Goal: Task Accomplishment & Management: Manage account settings

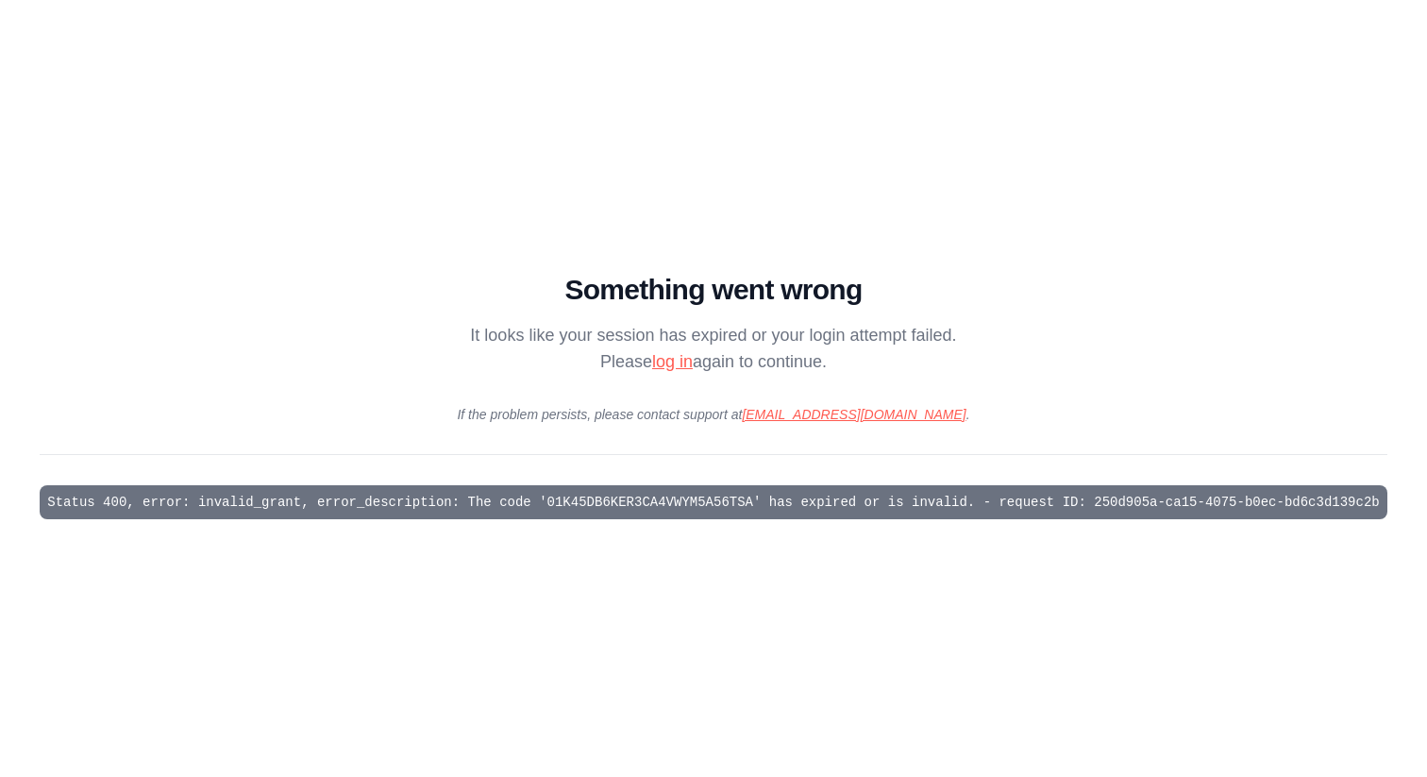
click at [671, 361] on link "log in" at bounding box center [672, 361] width 41 height 19
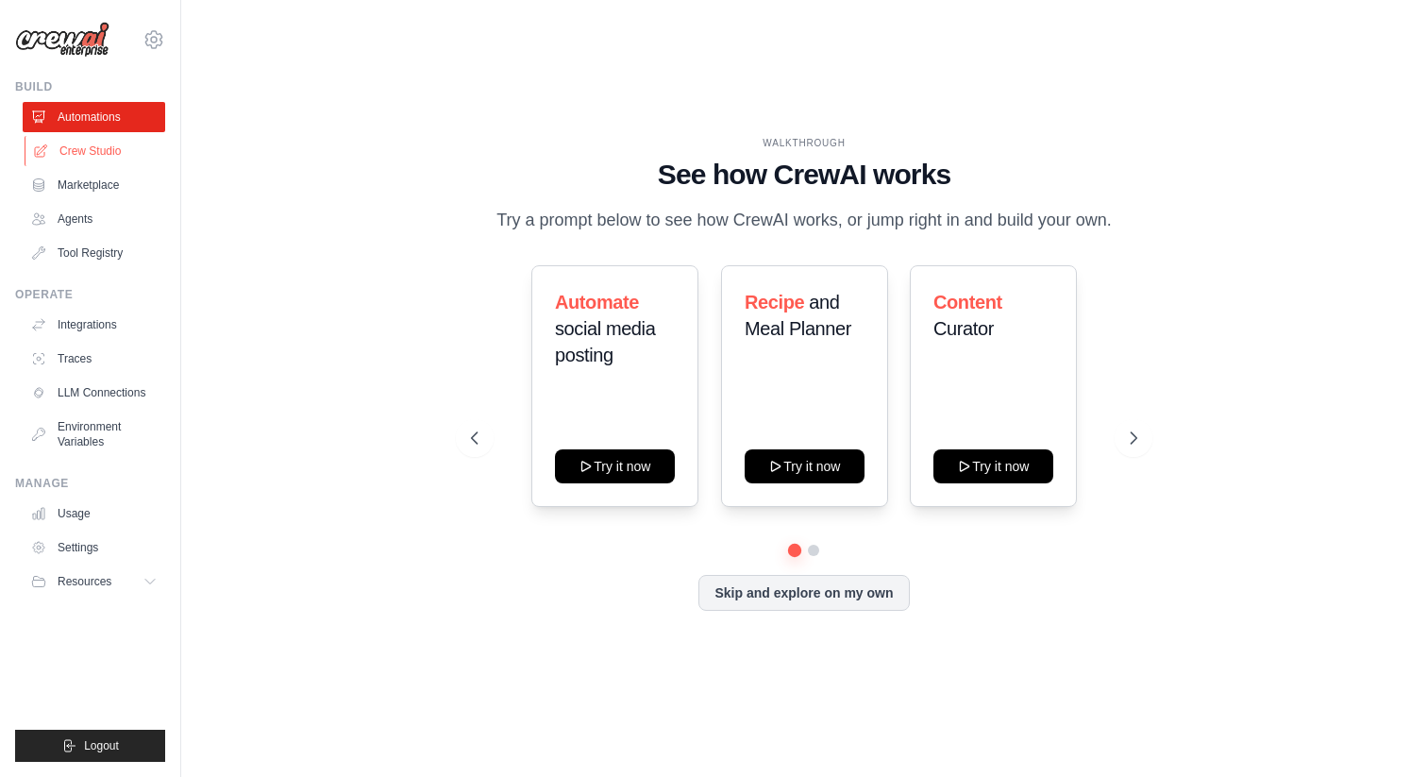
click at [106, 150] on link "Crew Studio" at bounding box center [96, 151] width 143 height 30
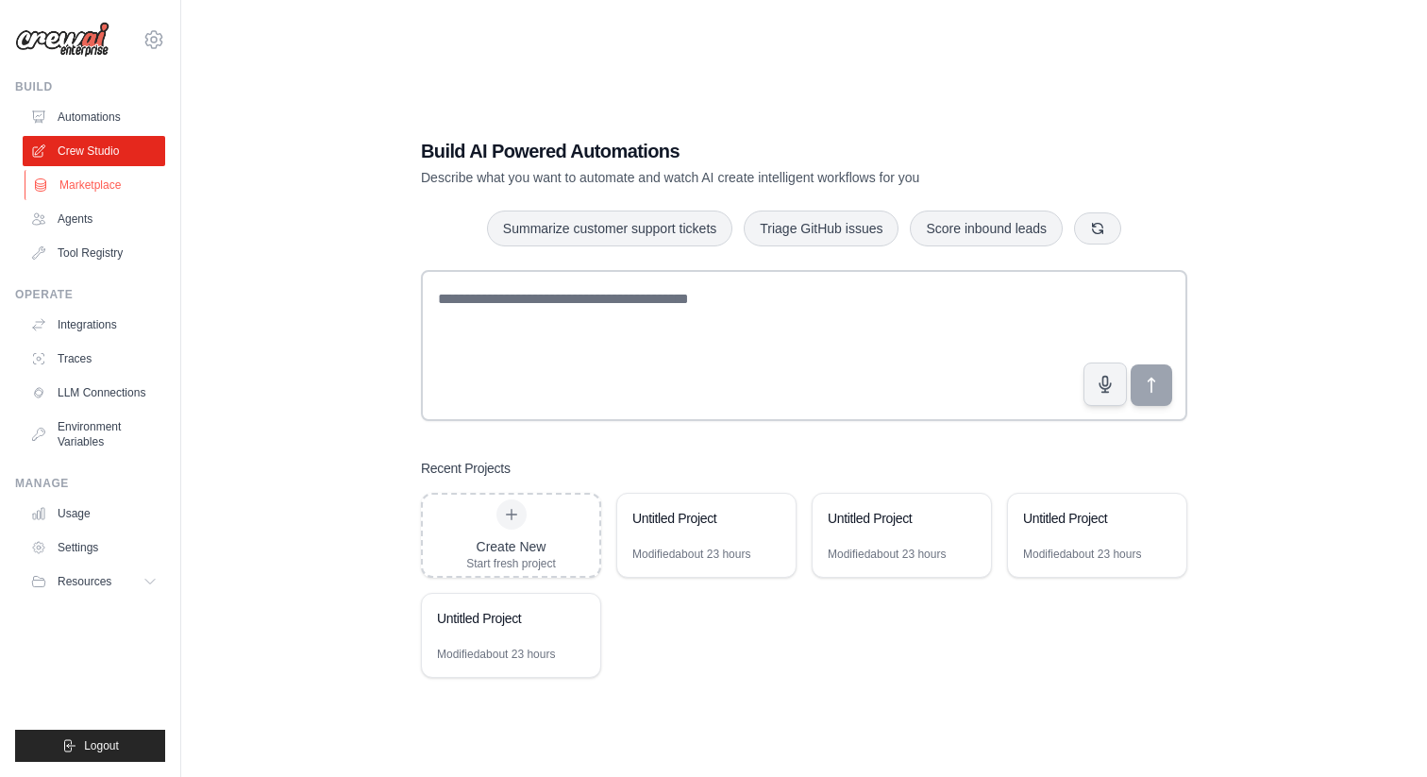
click at [89, 189] on link "Marketplace" at bounding box center [96, 185] width 143 height 30
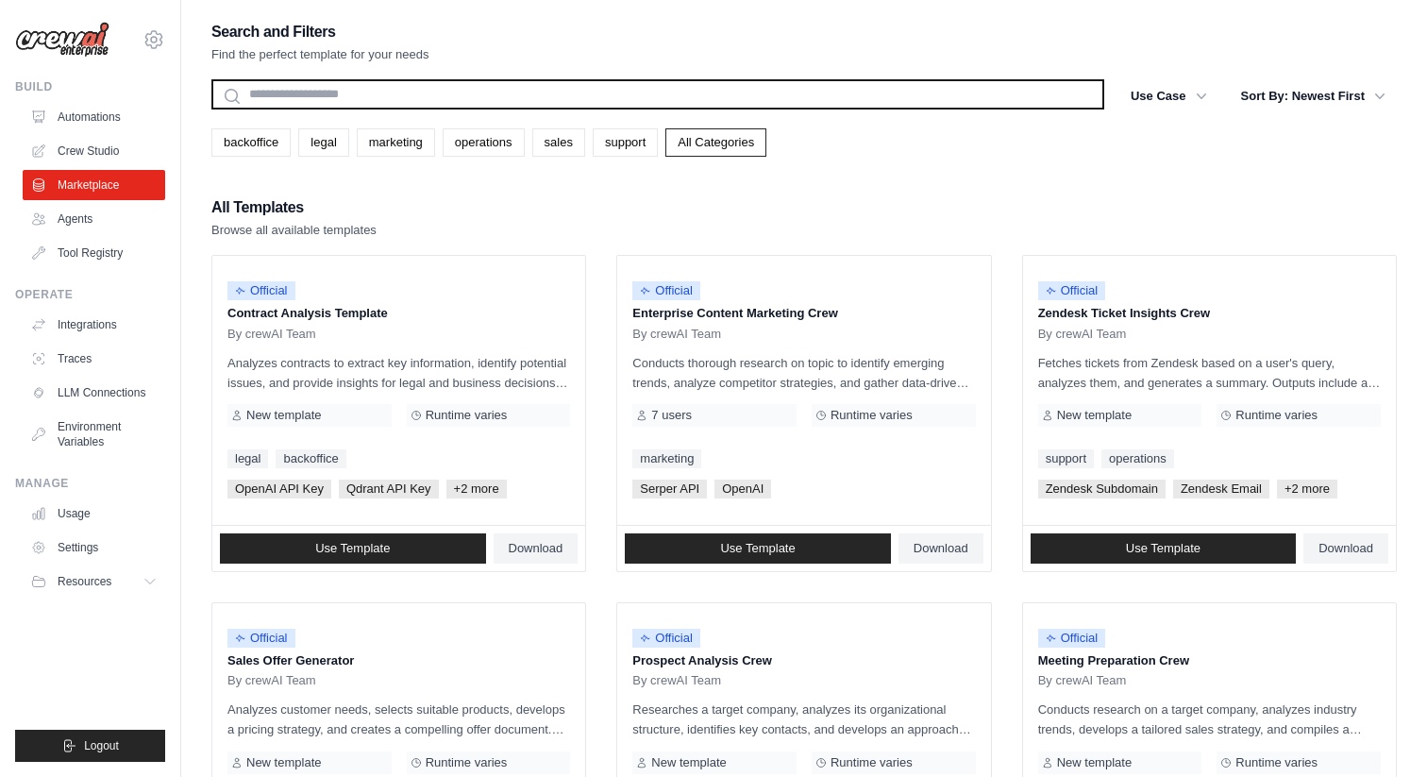
click at [353, 85] on input "text" at bounding box center [657, 94] width 893 height 30
paste input "**********"
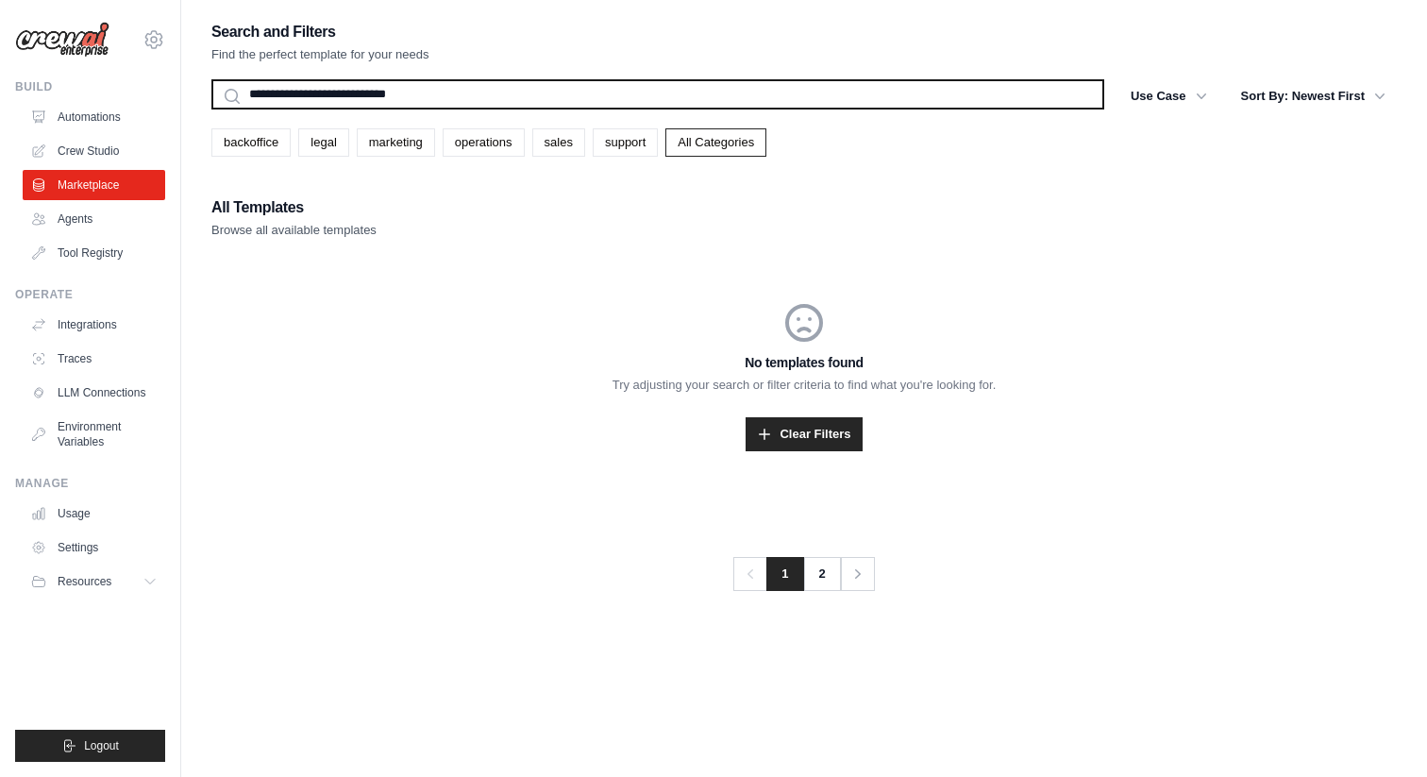
drag, startPoint x: 331, startPoint y: 90, endPoint x: 474, endPoint y: 83, distance: 142.7
click at [474, 83] on input "**********" at bounding box center [657, 94] width 893 height 30
click at [466, 92] on input "**********" at bounding box center [657, 94] width 893 height 30
click at [210, 109] on button "Search" at bounding box center [210, 109] width 1 height 1
type input "**********"
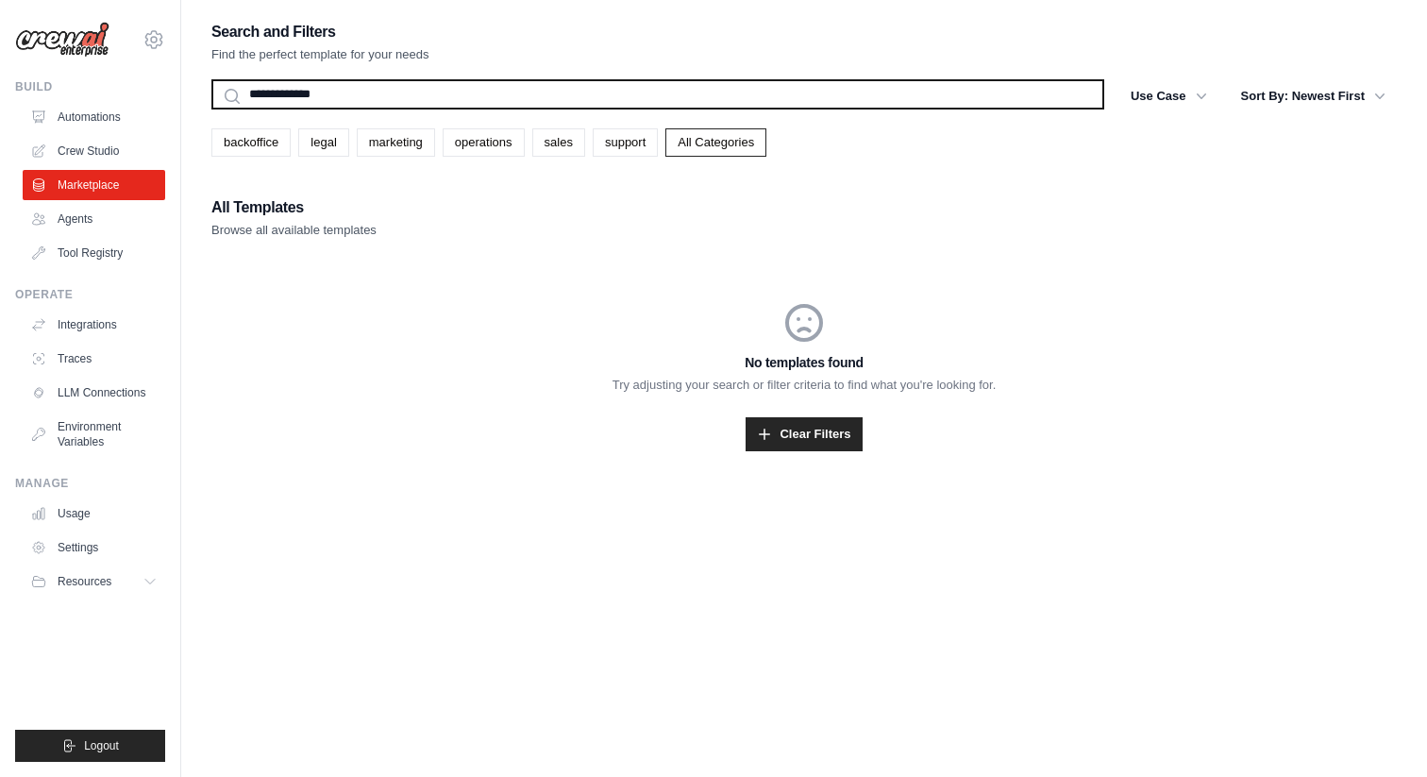
click at [484, 90] on input "**********" at bounding box center [657, 94] width 893 height 30
click at [210, 109] on button "Search" at bounding box center [210, 109] width 1 height 1
drag, startPoint x: 352, startPoint y: 95, endPoint x: 253, endPoint y: 92, distance: 99.1
click at [253, 92] on input "**********" at bounding box center [657, 94] width 893 height 30
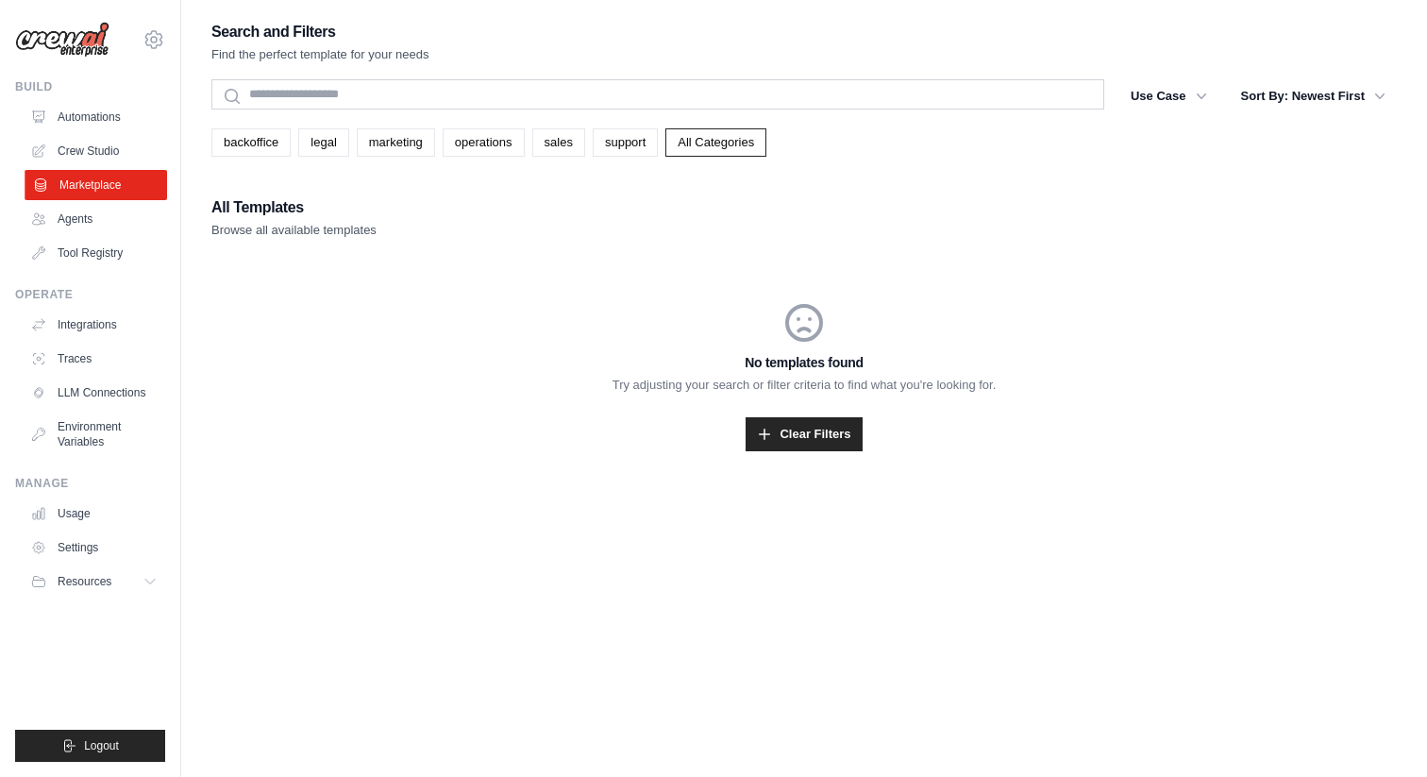
click at [60, 184] on link "Marketplace" at bounding box center [96, 185] width 143 height 30
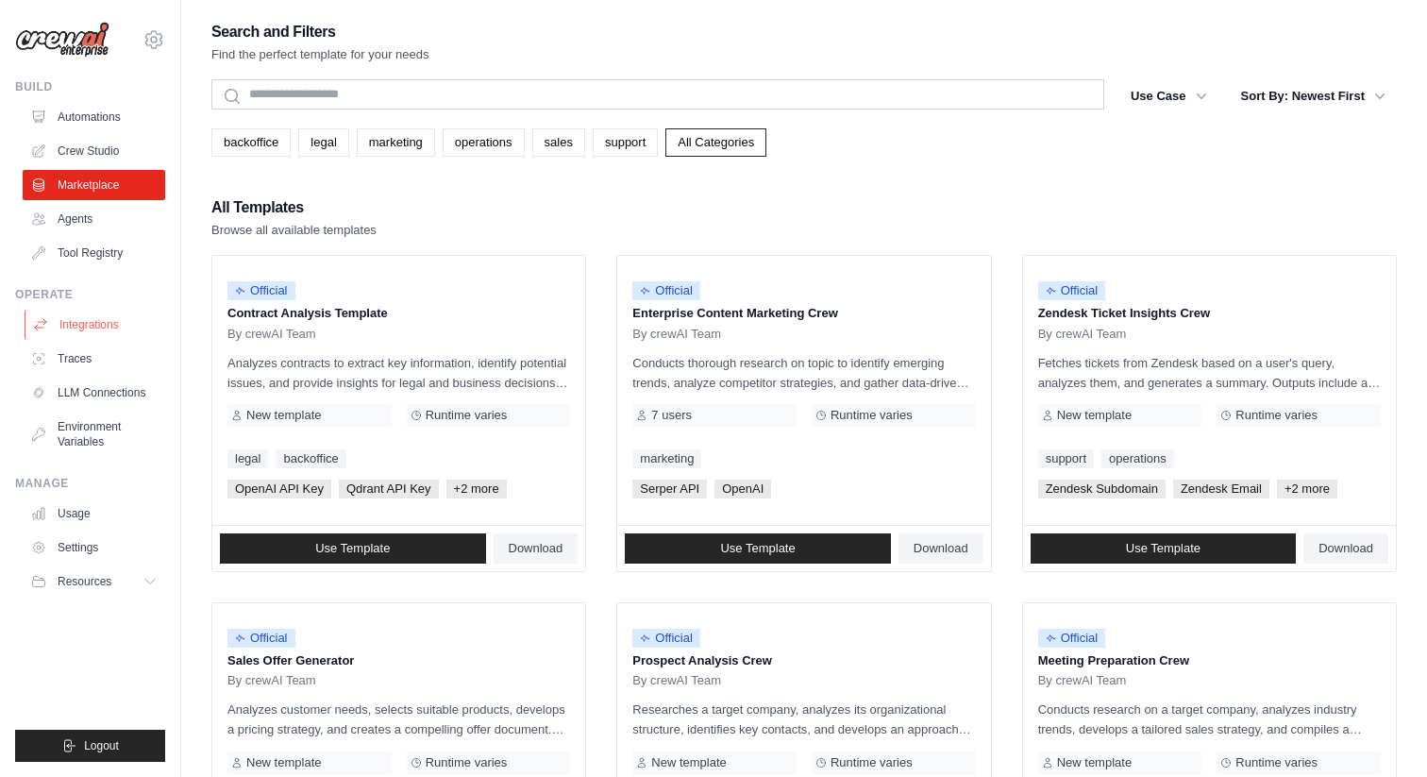
click at [81, 323] on link "Integrations" at bounding box center [96, 325] width 143 height 30
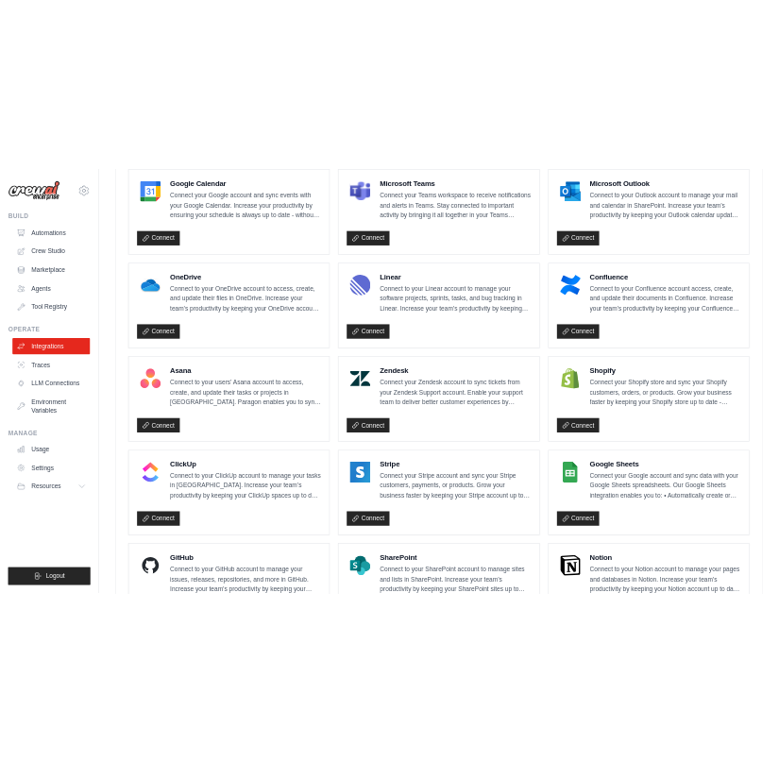
scroll to position [925, 0]
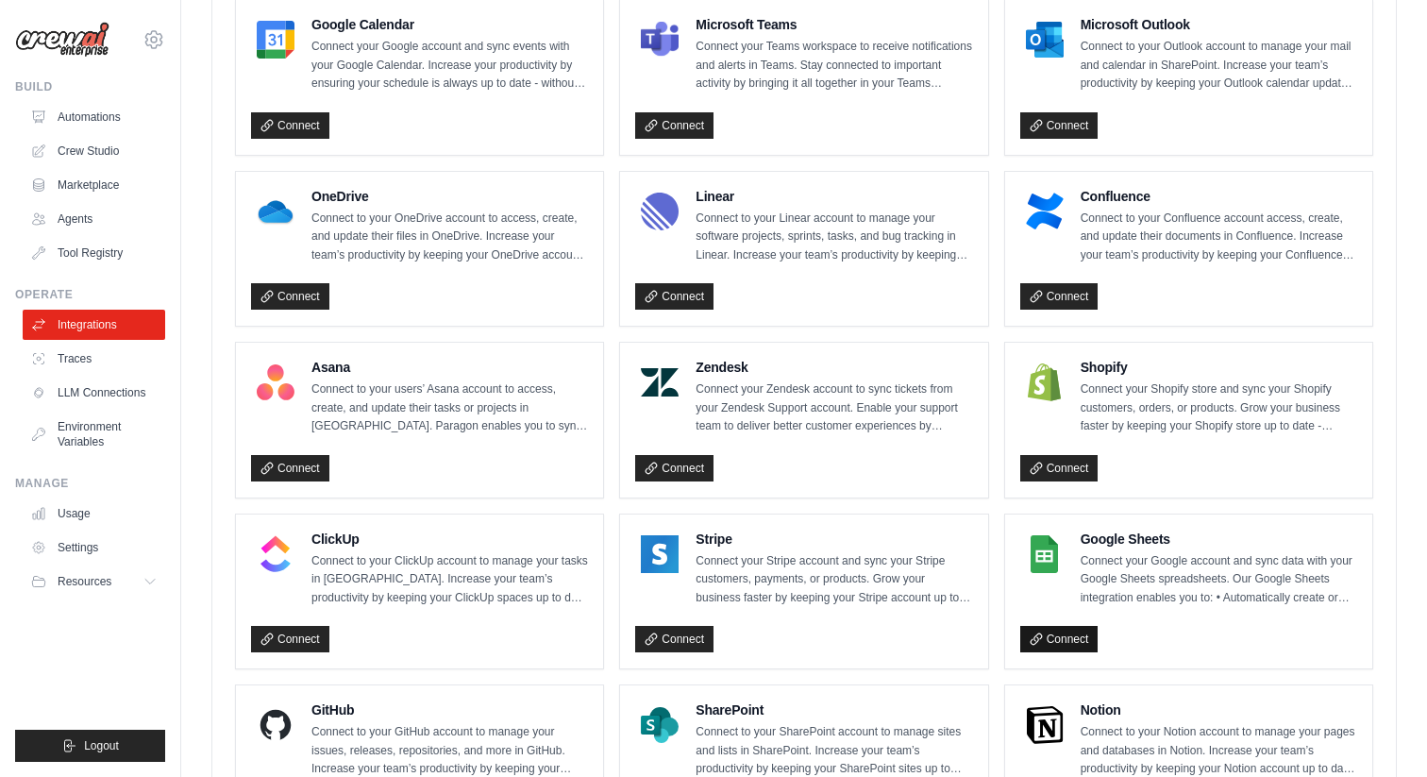
click at [1040, 632] on icon at bounding box center [1036, 638] width 13 height 13
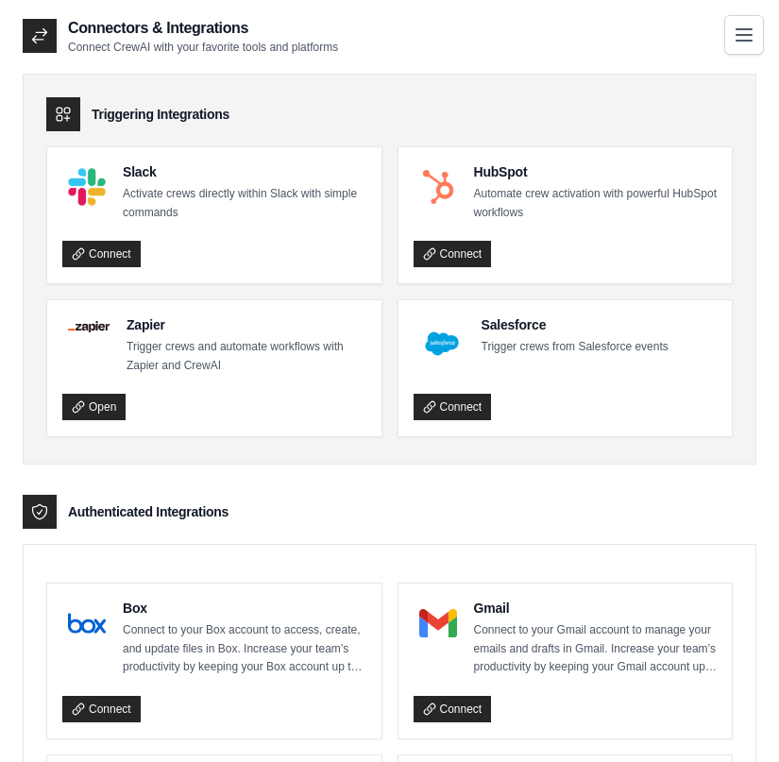
scroll to position [0, 0]
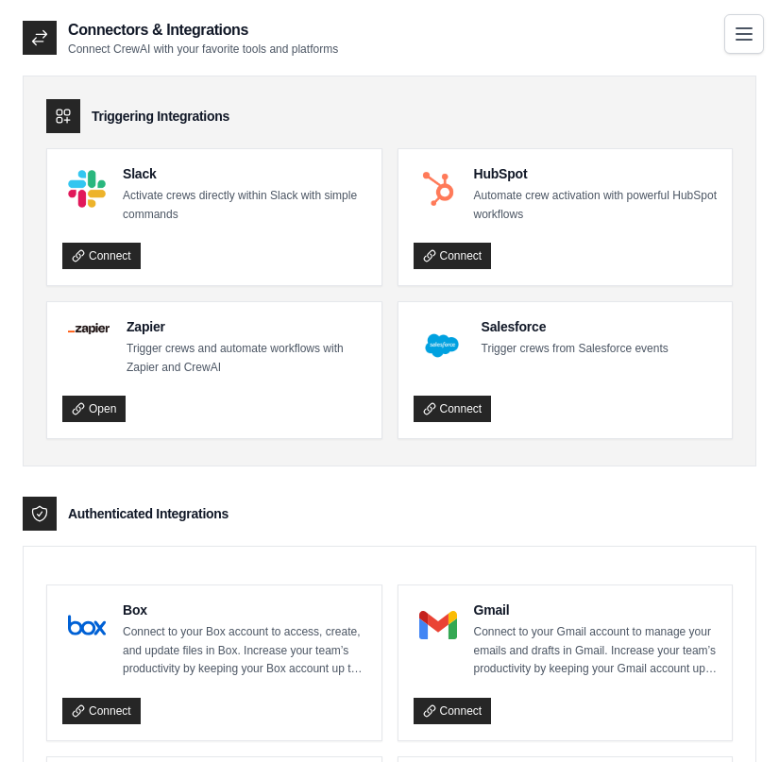
click at [735, 34] on icon "Toggle navigation" at bounding box center [743, 34] width 23 height 23
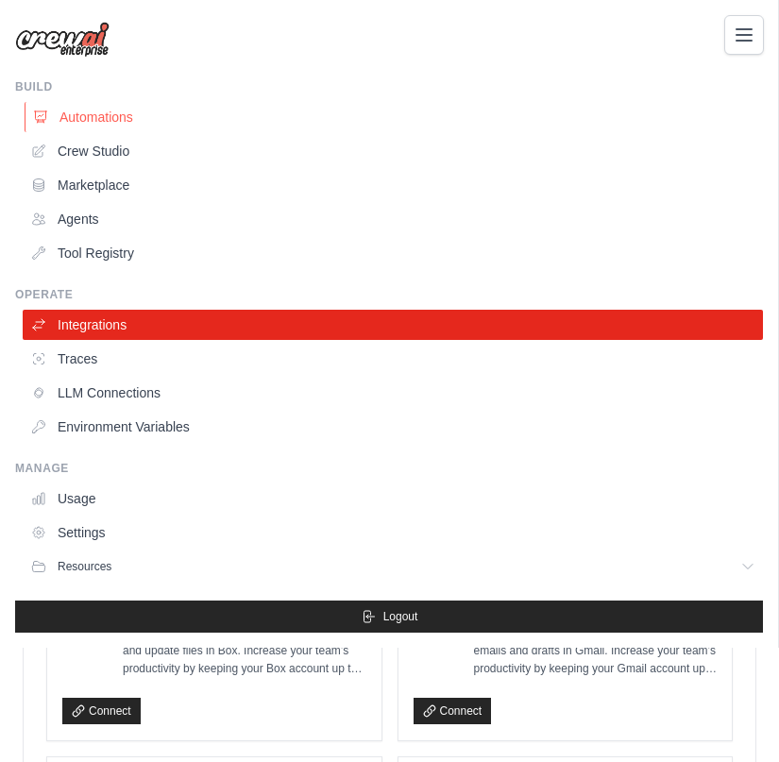
click at [92, 120] on link "Automations" at bounding box center [395, 117] width 740 height 30
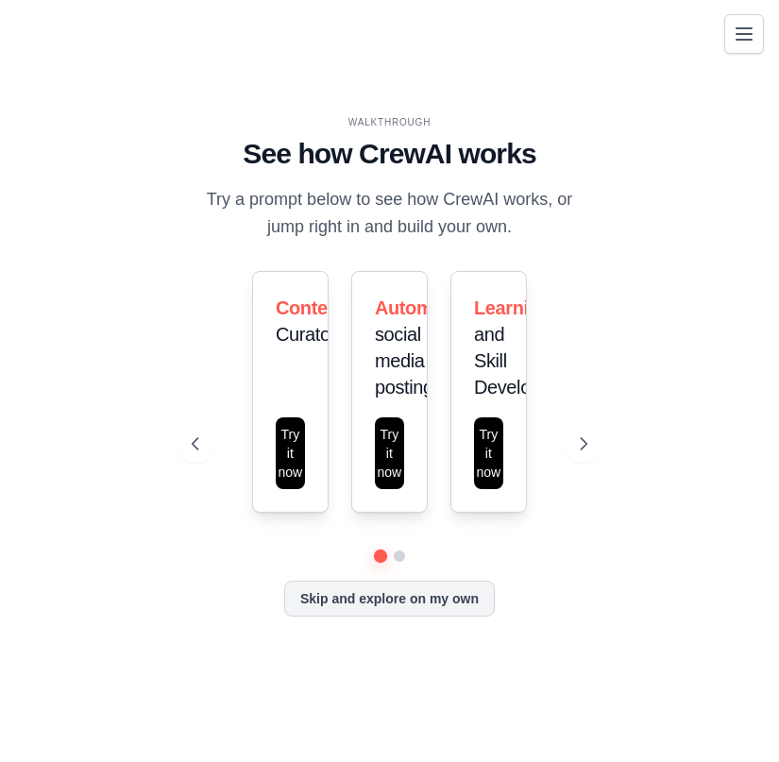
click at [730, 35] on button "Toggle navigation" at bounding box center [744, 34] width 40 height 40
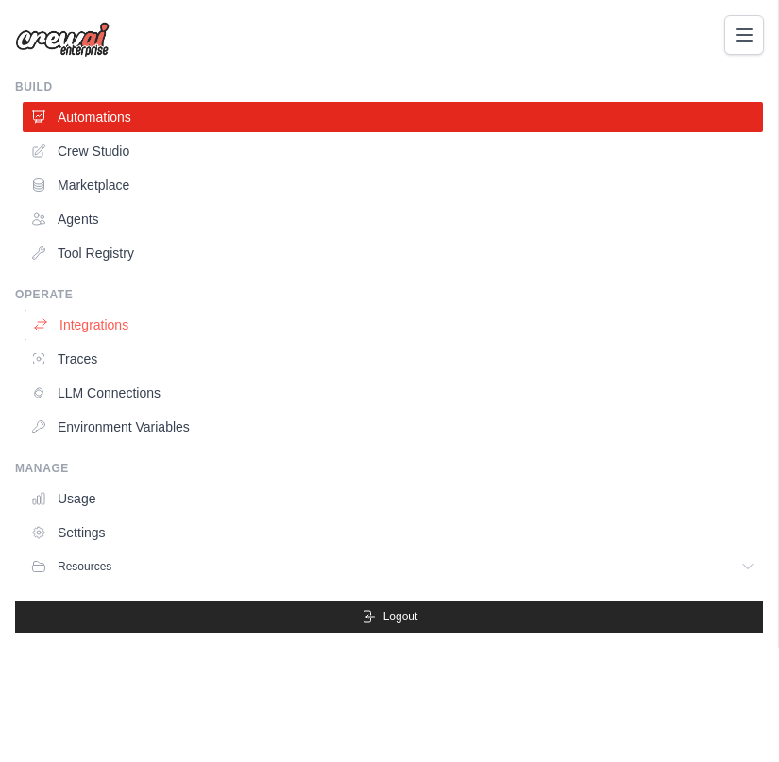
click at [118, 323] on link "Integrations" at bounding box center [395, 325] width 740 height 30
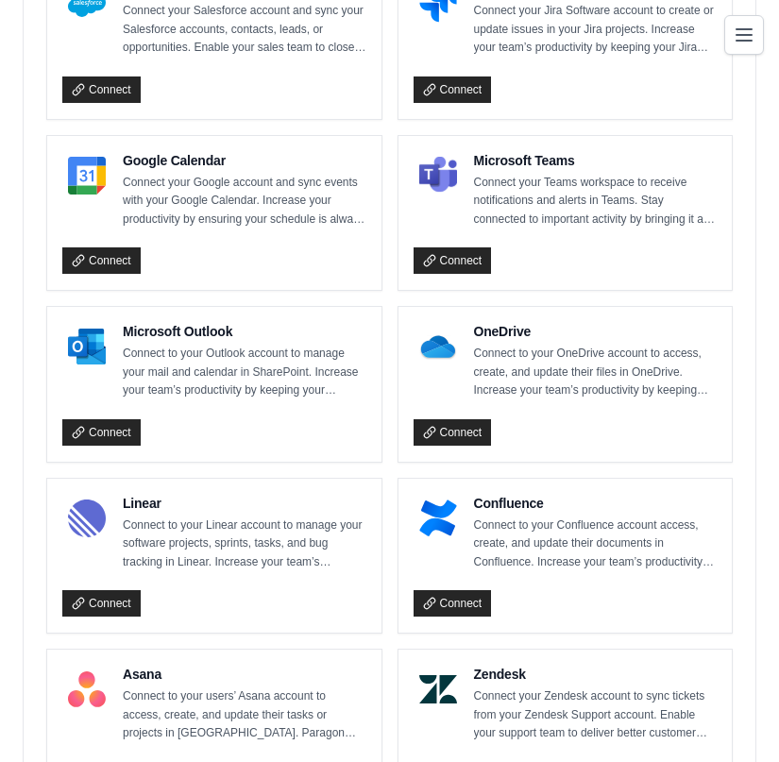
scroll to position [962, 0]
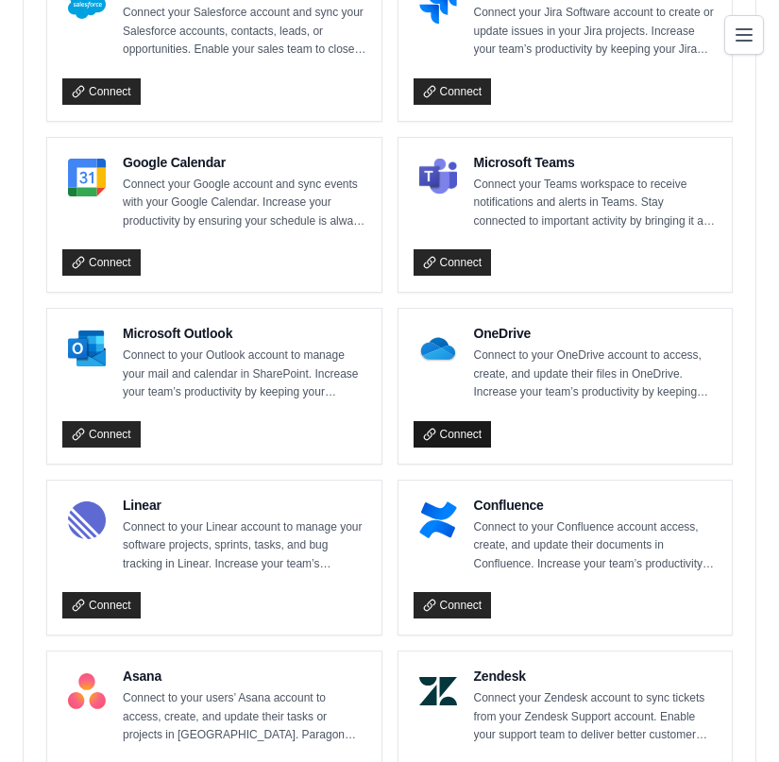
click at [449, 433] on link "Connect" at bounding box center [452, 434] width 78 height 26
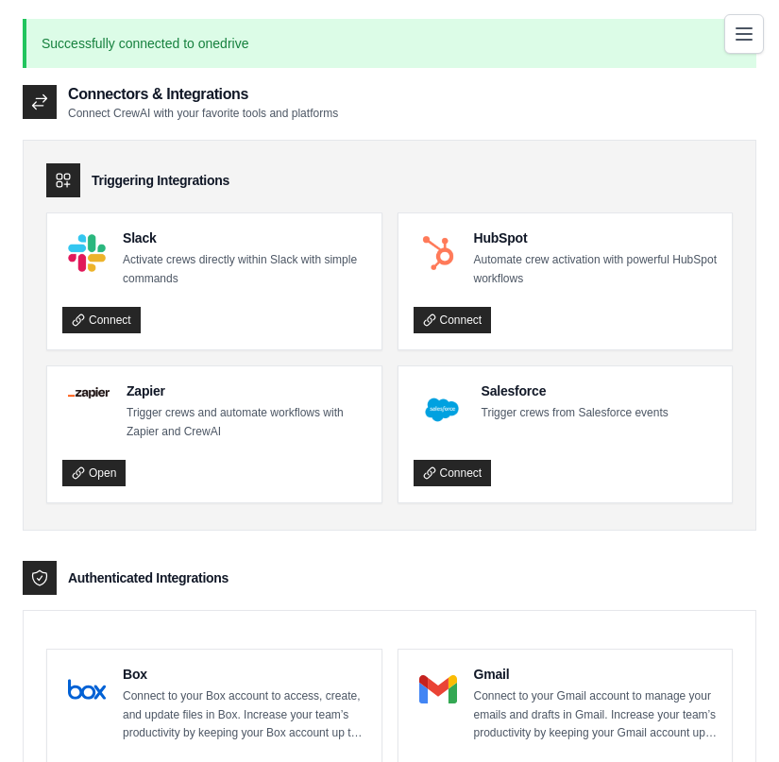
click at [744, 38] on icon "Toggle navigation" at bounding box center [743, 33] width 15 height 11
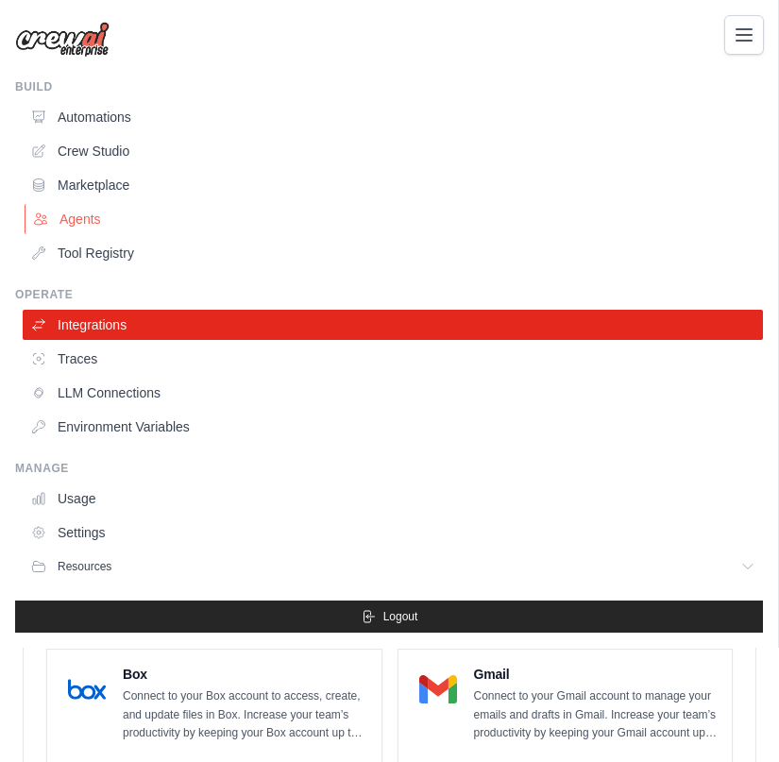
click at [94, 216] on link "Agents" at bounding box center [395, 219] width 740 height 30
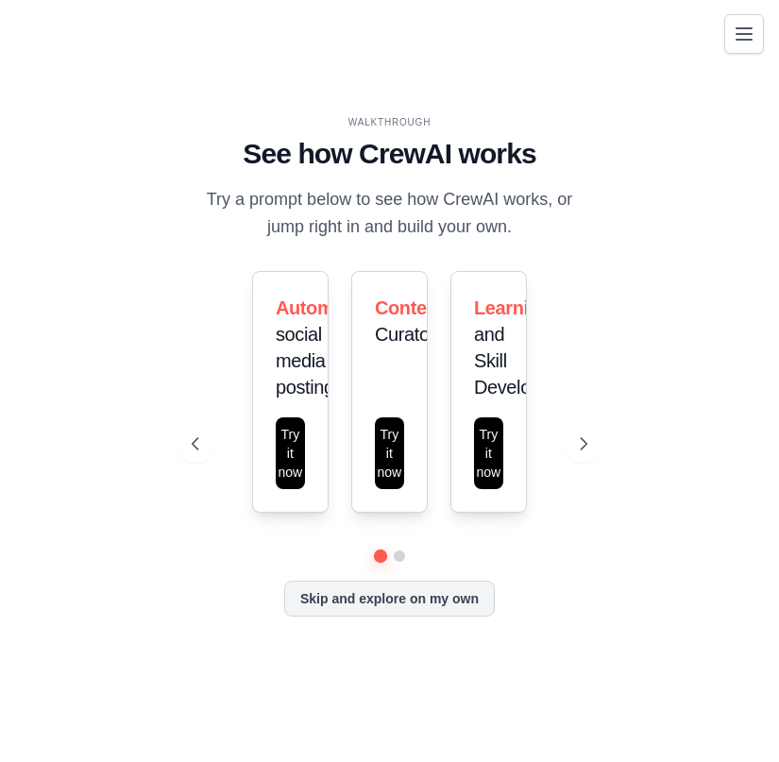
click at [751, 20] on button "Toggle navigation" at bounding box center [744, 34] width 40 height 40
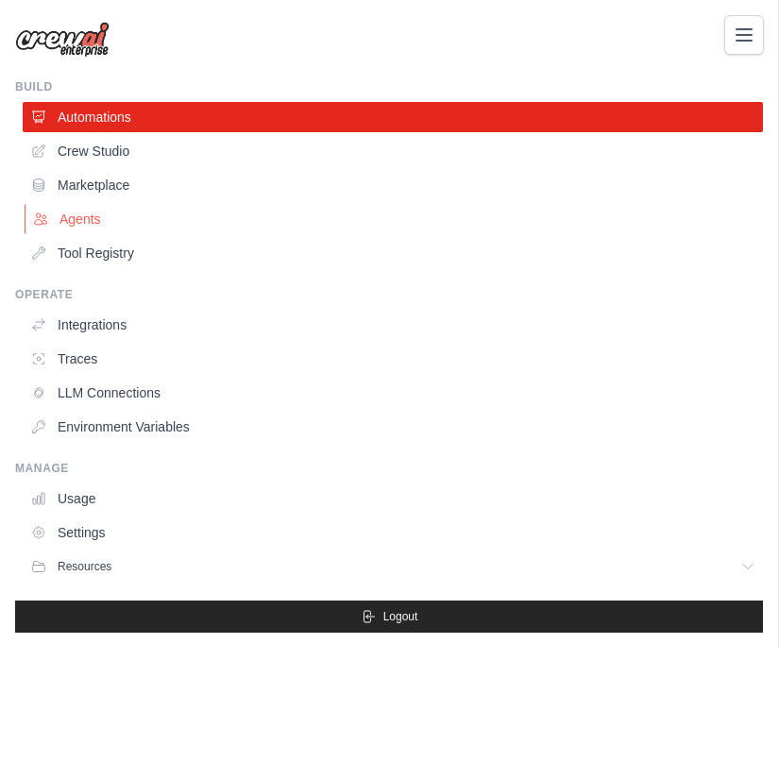
click at [85, 221] on link "Agents" at bounding box center [395, 219] width 740 height 30
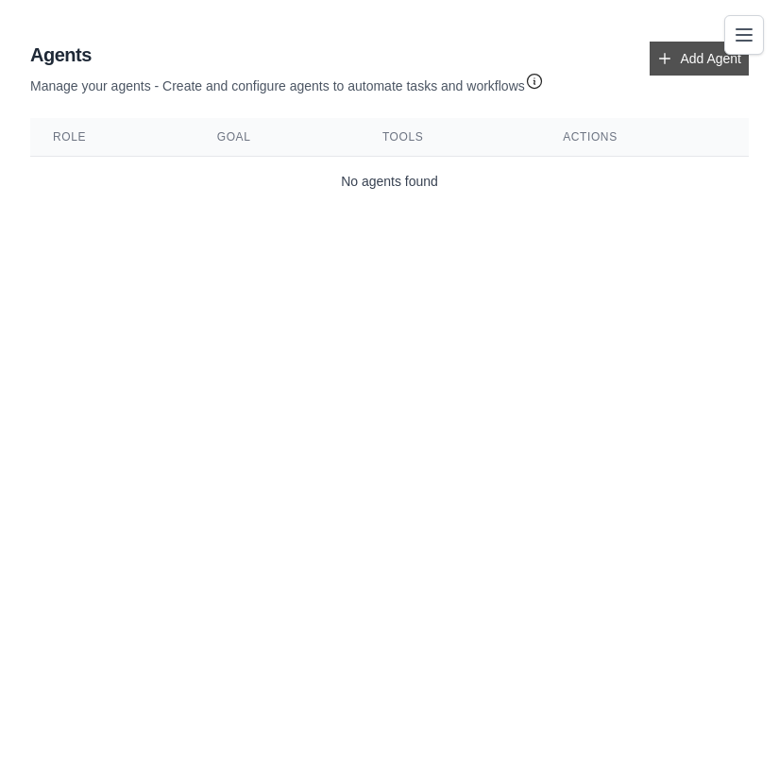
click at [663, 60] on icon at bounding box center [664, 58] width 15 height 15
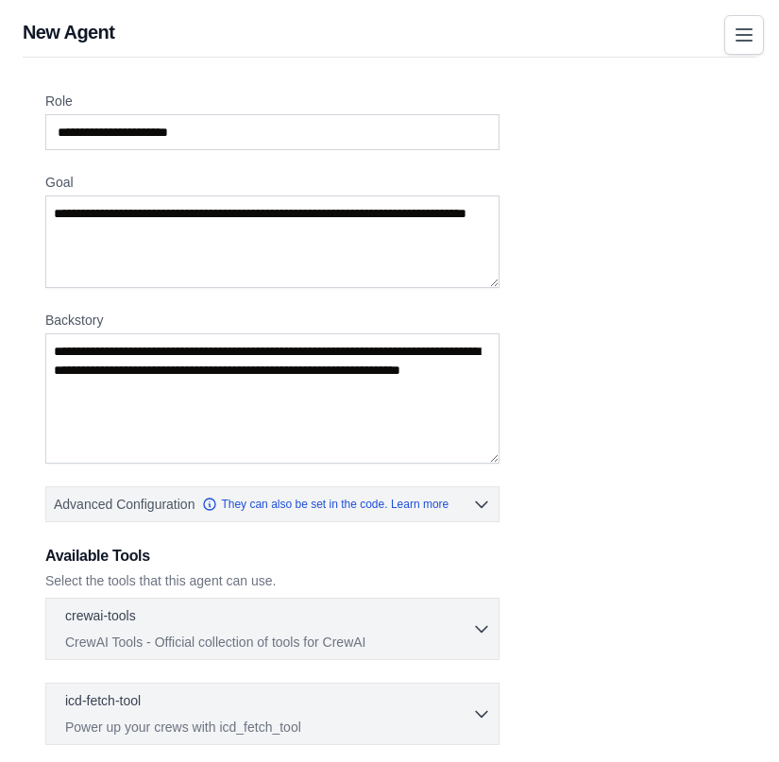
scroll to position [4, 0]
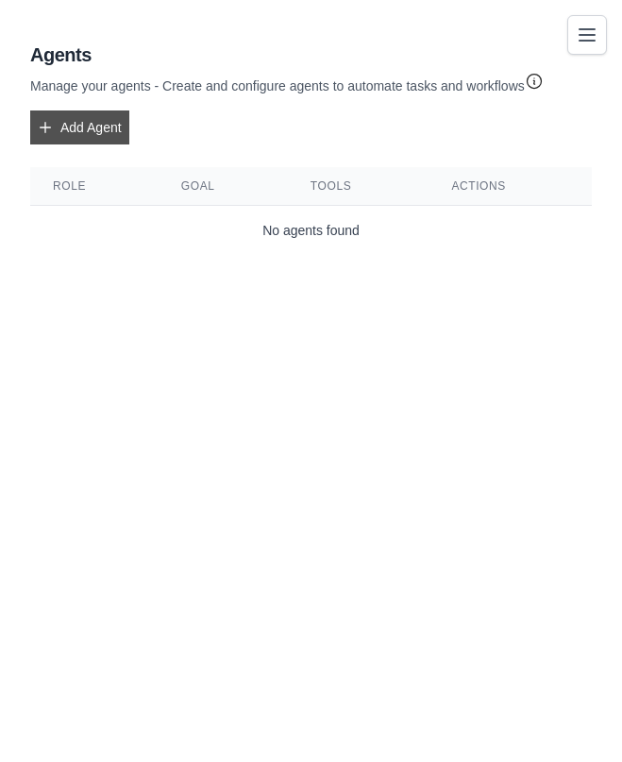
click at [107, 132] on link "Add Agent" at bounding box center [79, 127] width 99 height 34
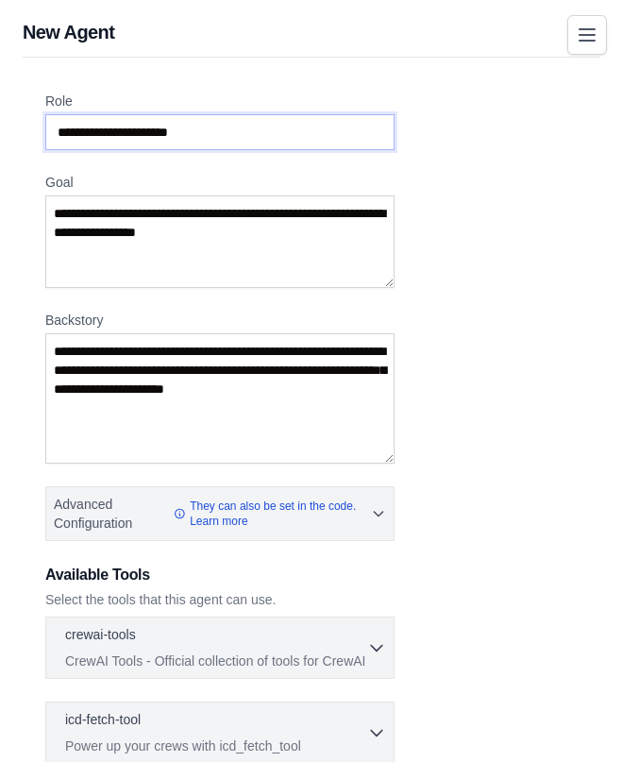
drag, startPoint x: 209, startPoint y: 127, endPoint x: 20, endPoint y: 127, distance: 188.7
click at [20, 127] on div "New Agent Role Goal Backstory Advanced Configuration They can also be set in th…" at bounding box center [311, 516] width 622 height 994
drag, startPoint x: 212, startPoint y: 134, endPoint x: 52, endPoint y: 134, distance: 160.4
click at [52, 134] on input "Role" at bounding box center [219, 132] width 349 height 36
drag, startPoint x: 53, startPoint y: 134, endPoint x: 222, endPoint y: 126, distance: 169.1
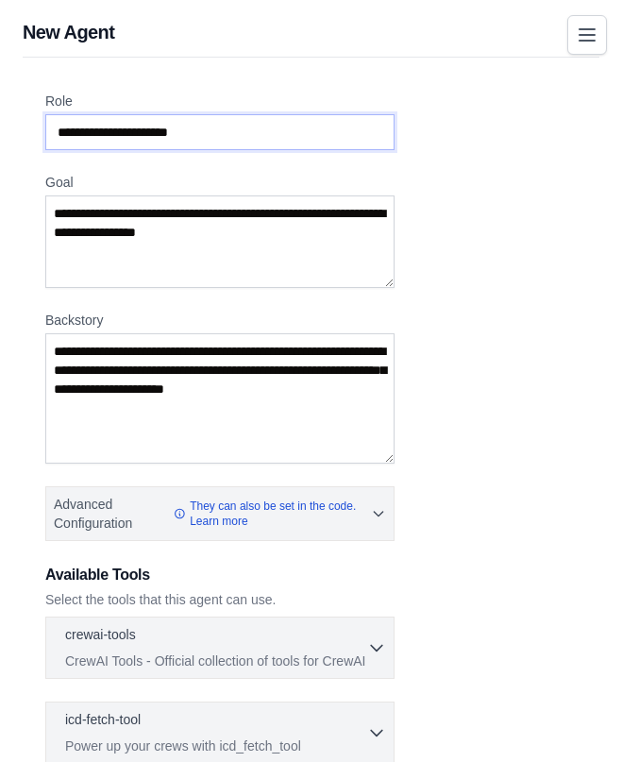
click at [222, 126] on input "Role" at bounding box center [219, 132] width 349 height 36
click at [204, 129] on input "Role" at bounding box center [219, 132] width 349 height 36
paste input "**********"
type input "**********"
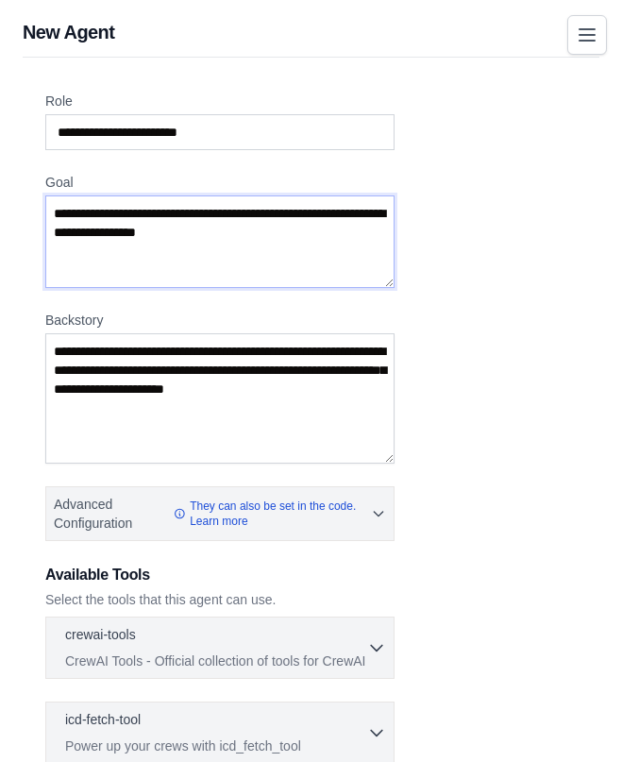
click at [59, 211] on textarea "Goal" at bounding box center [219, 241] width 349 height 92
paste textarea "**********"
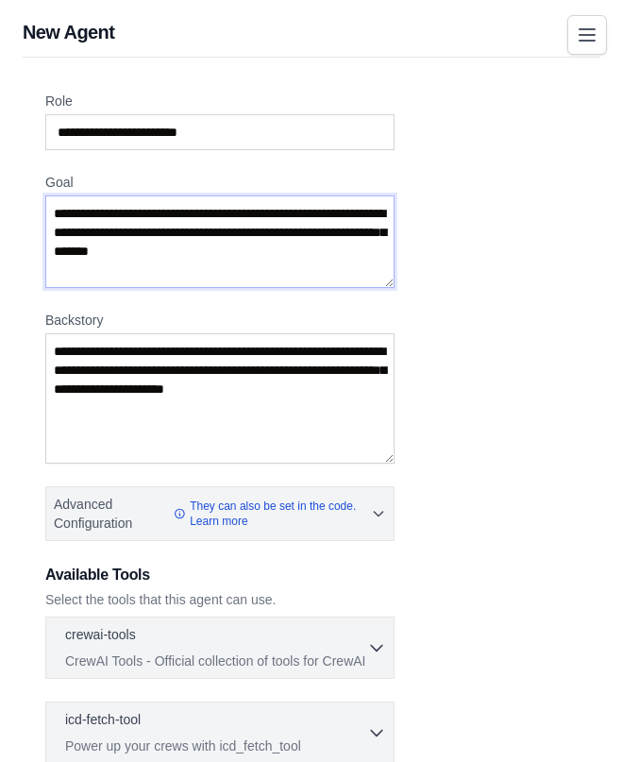
type textarea "**********"
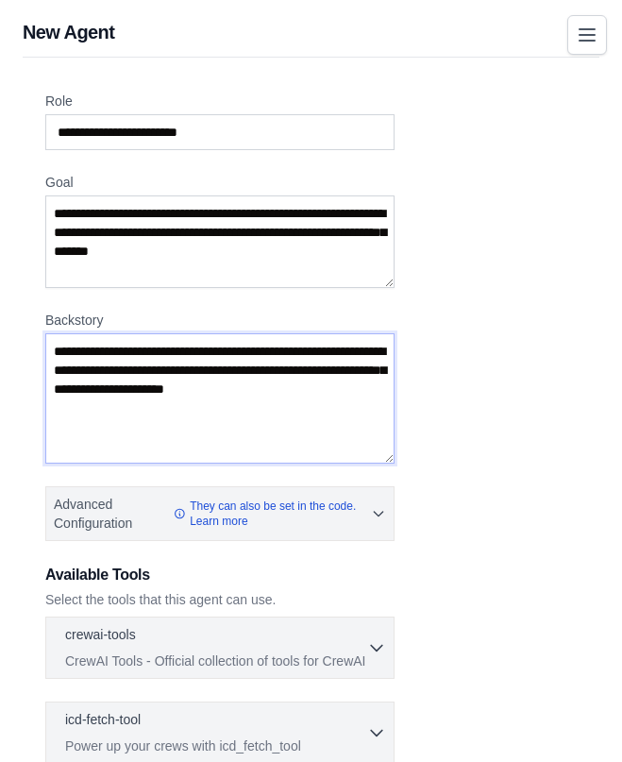
click at [57, 349] on textarea "Backstory" at bounding box center [219, 398] width 349 height 130
paste textarea "**********"
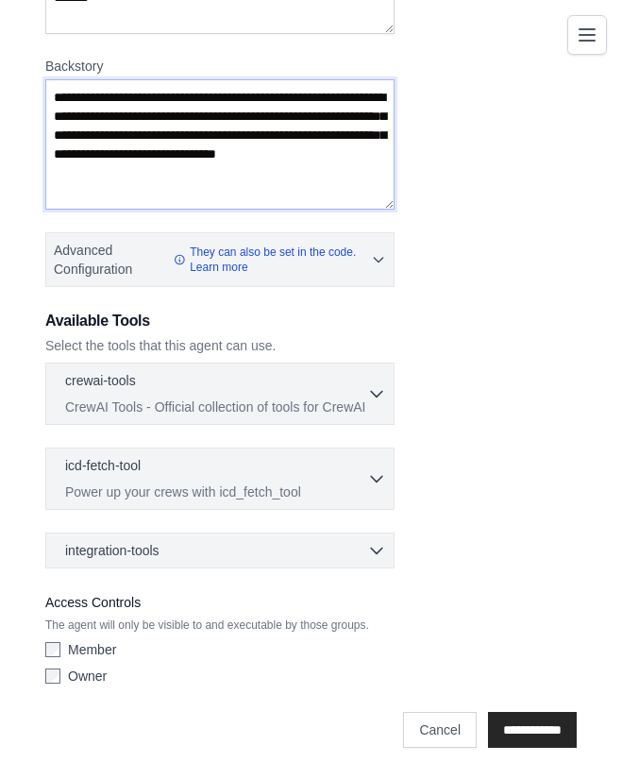
scroll to position [255, 0]
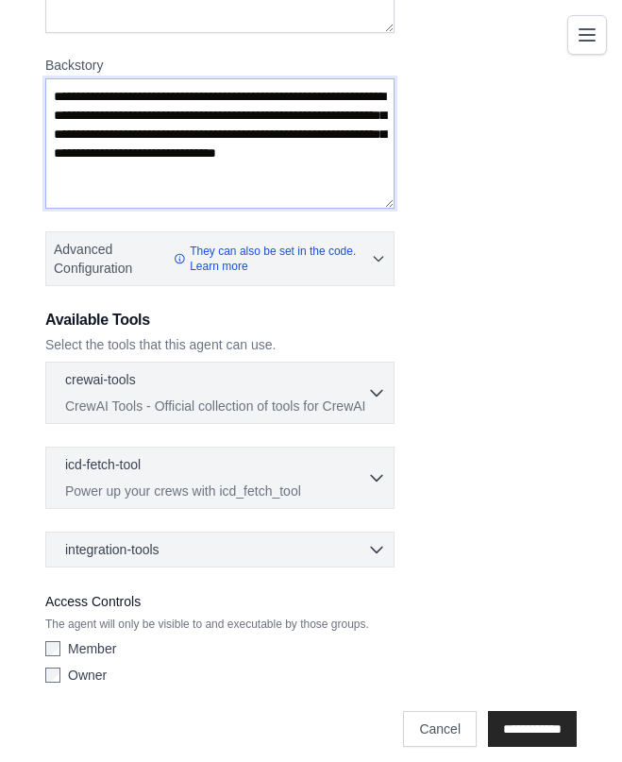
type textarea "**********"
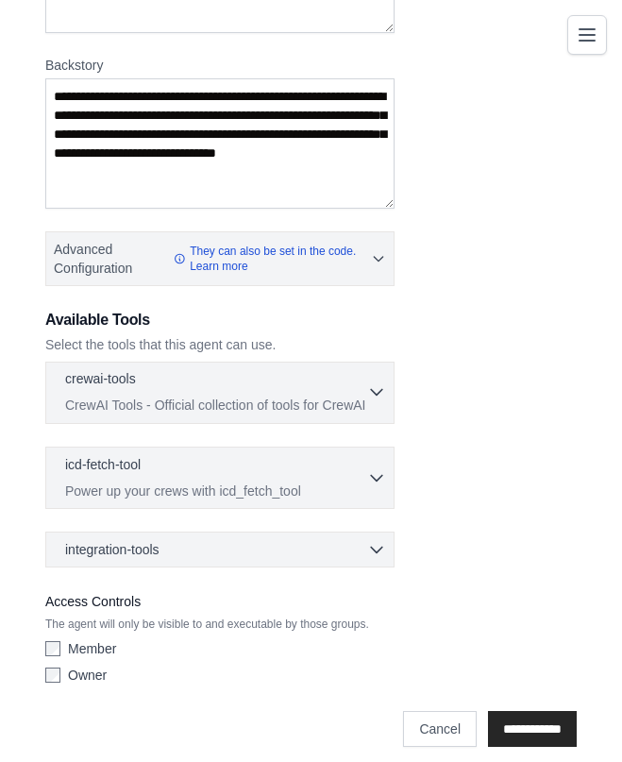
click at [376, 391] on icon "button" at bounding box center [376, 391] width 19 height 19
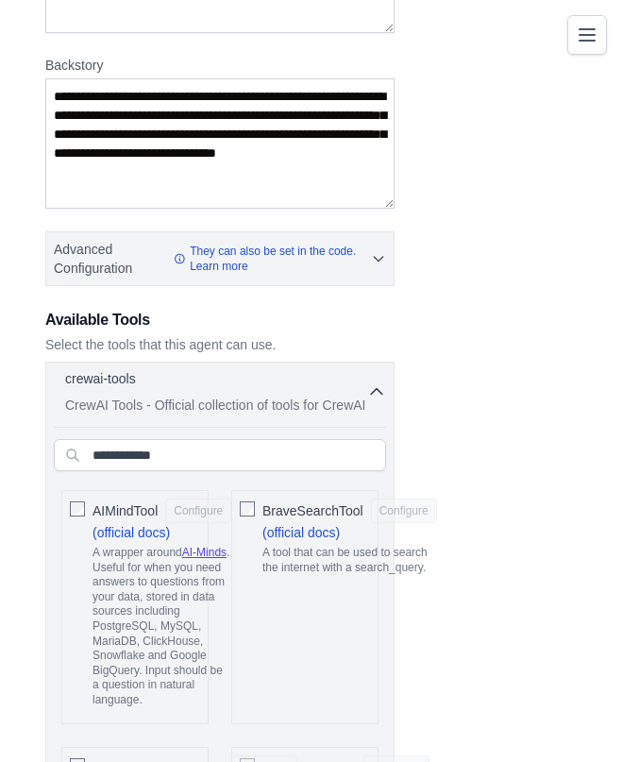
click at [376, 392] on icon "button" at bounding box center [376, 391] width 19 height 19
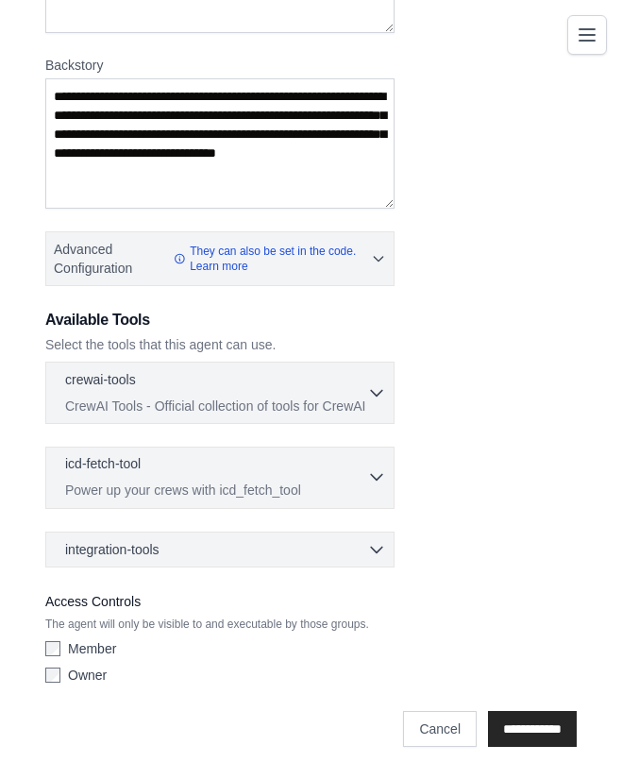
click at [379, 473] on icon "button" at bounding box center [376, 476] width 19 height 19
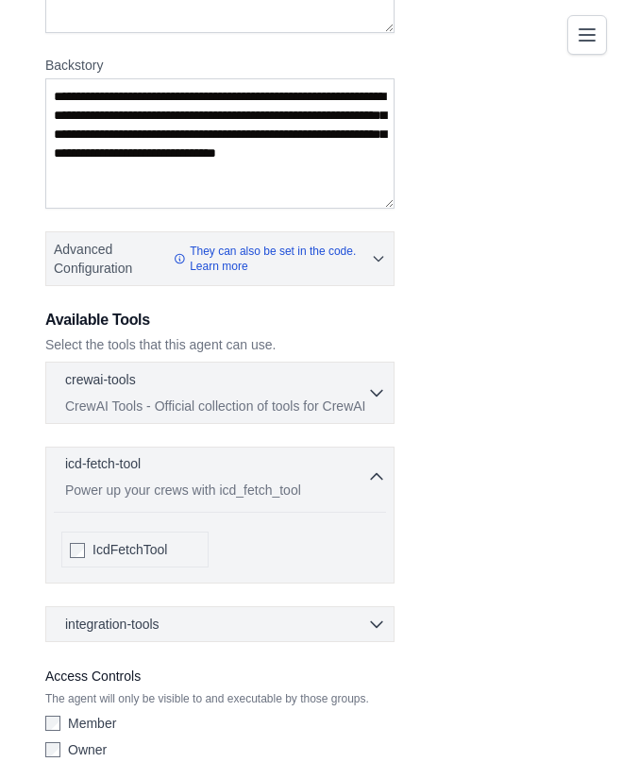
click at [380, 476] on icon "button" at bounding box center [376, 476] width 19 height 19
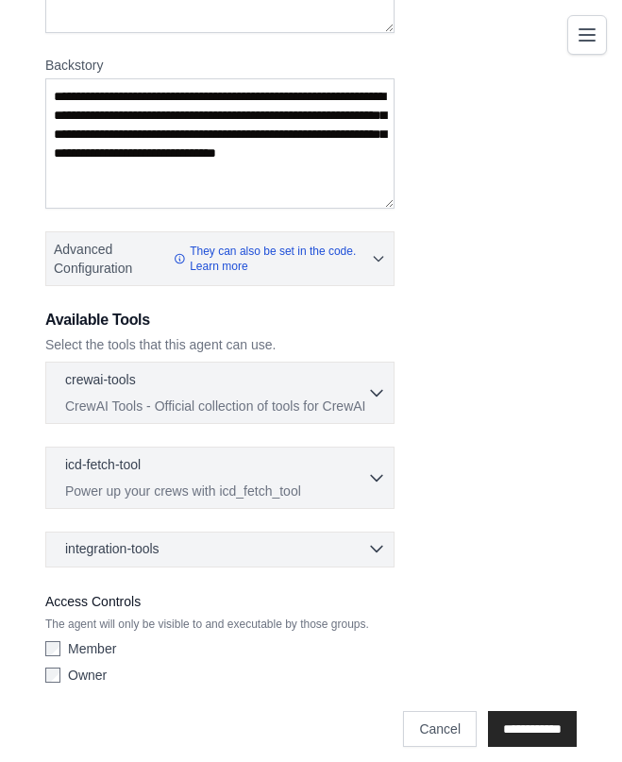
click at [374, 549] on icon "button" at bounding box center [376, 549] width 11 height 6
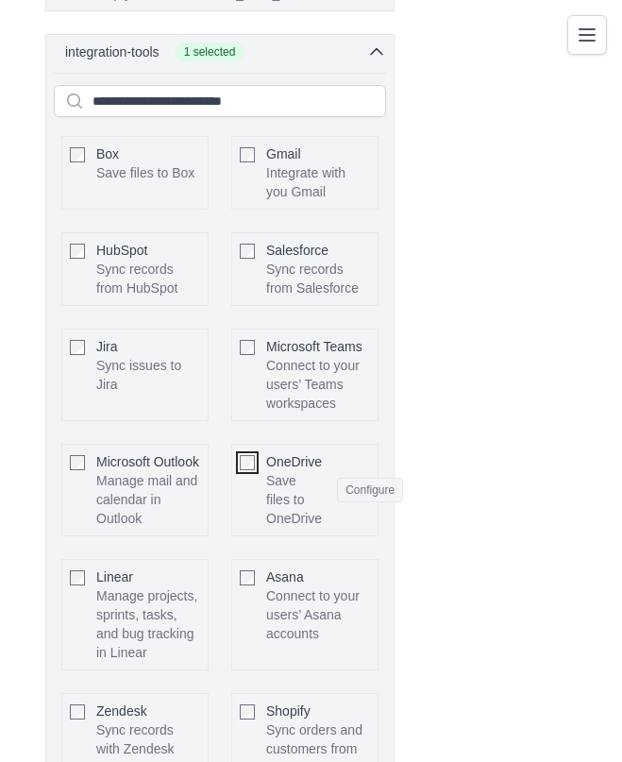
scroll to position [723, 0]
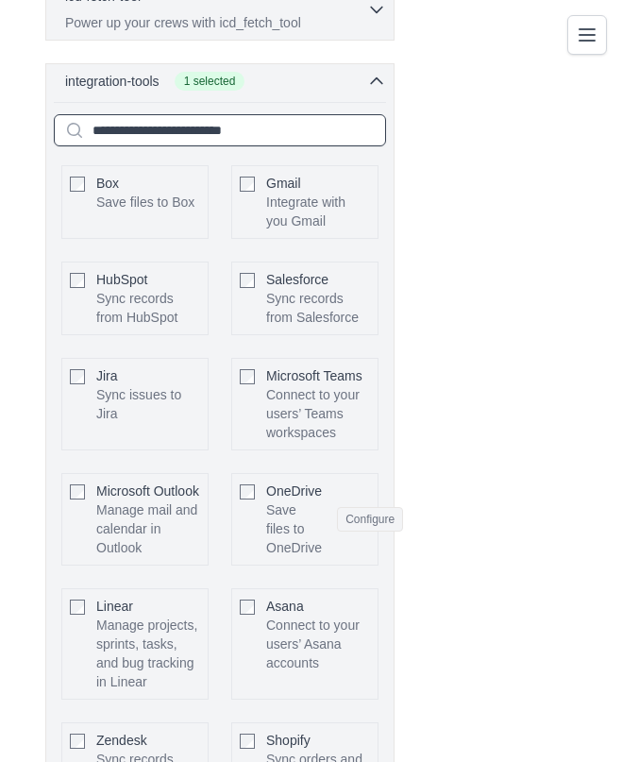
click at [247, 133] on input "text" at bounding box center [220, 130] width 332 height 32
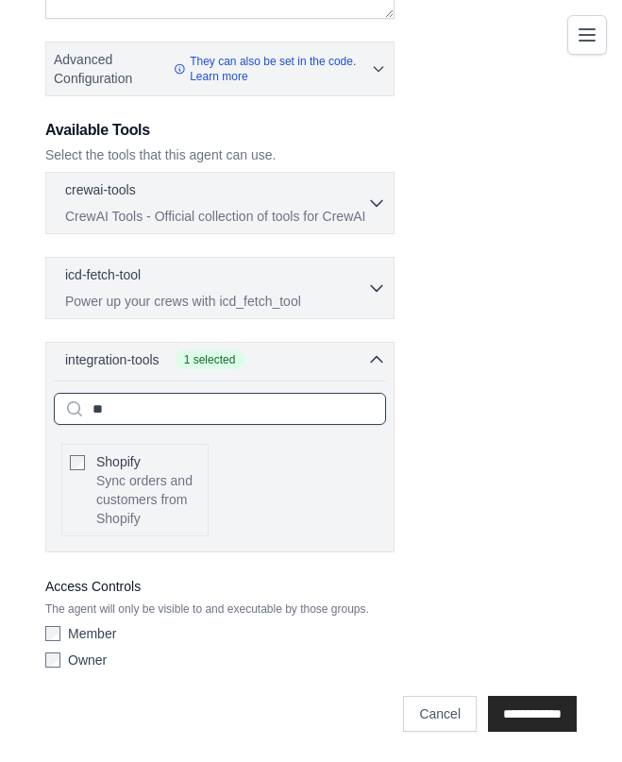
scroll to position [337, 0]
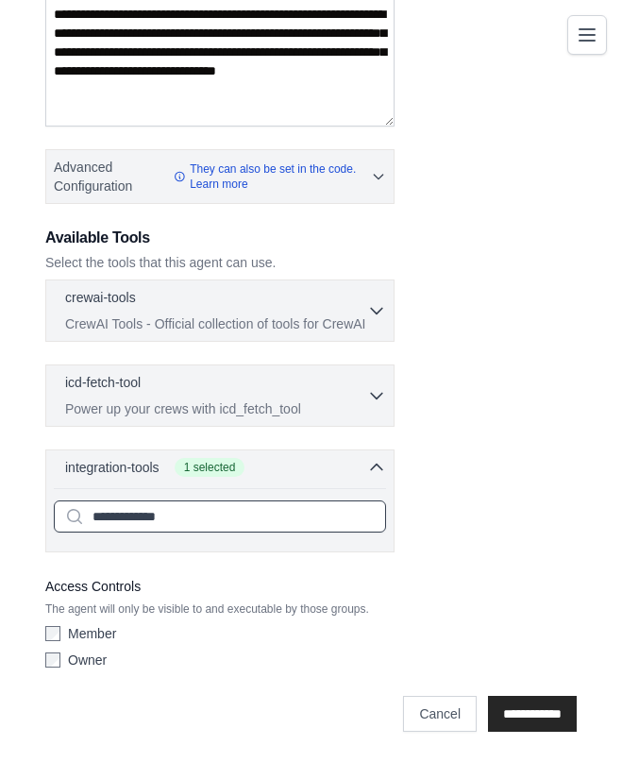
type input "**********"
click at [488, 696] on input "**********" at bounding box center [532, 714] width 89 height 36
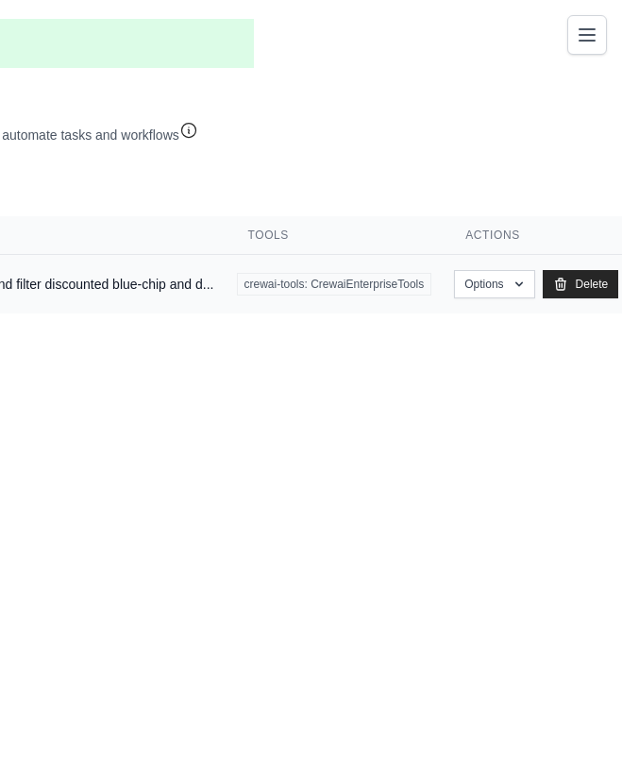
scroll to position [0, 353]
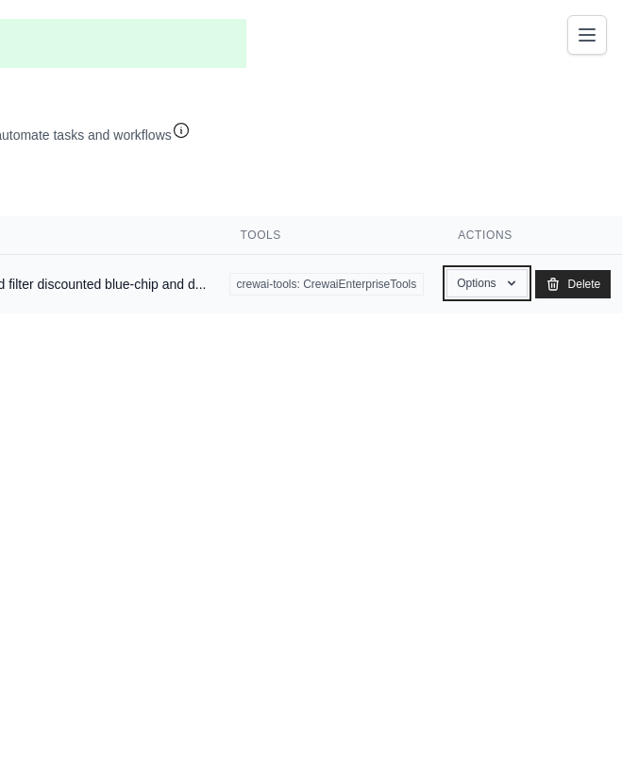
click at [460, 278] on button "Options" at bounding box center [486, 283] width 80 height 28
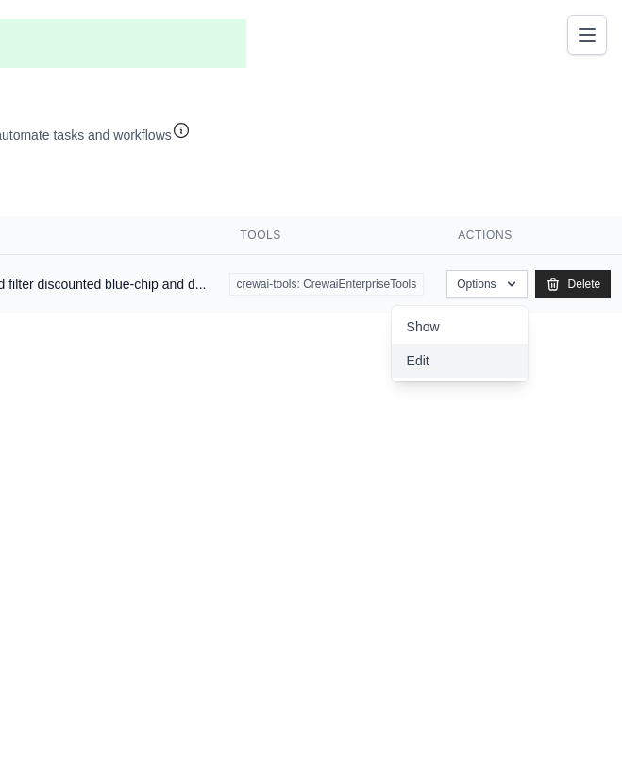
click at [420, 365] on link "Edit" at bounding box center [460, 361] width 136 height 34
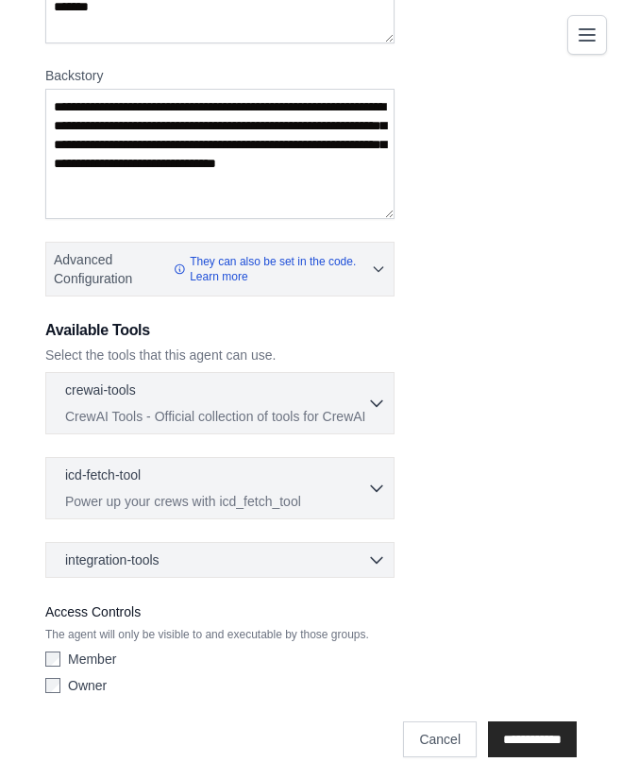
scroll to position [323, 0]
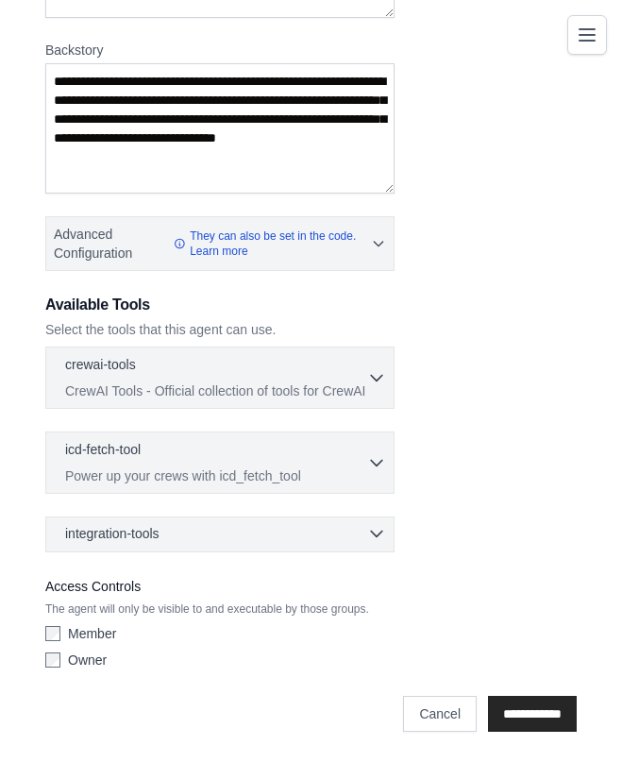
click at [374, 533] on icon "button" at bounding box center [376, 534] width 11 height 6
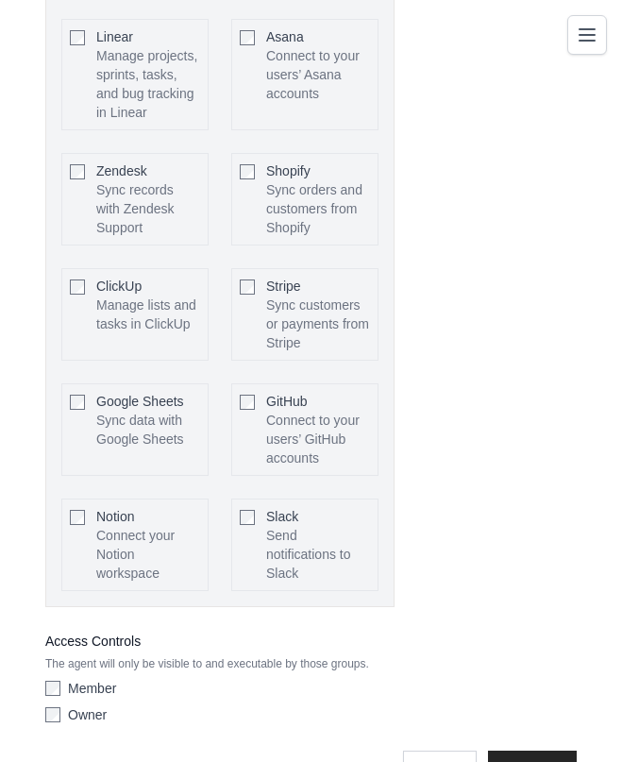
scroll to position [1400, 0]
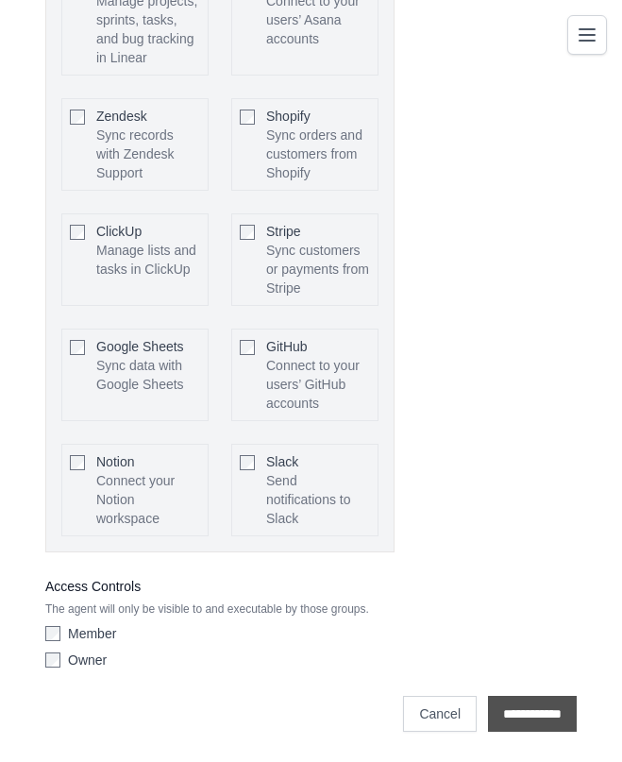
click at [517, 708] on input "**********" at bounding box center [532, 714] width 89 height 36
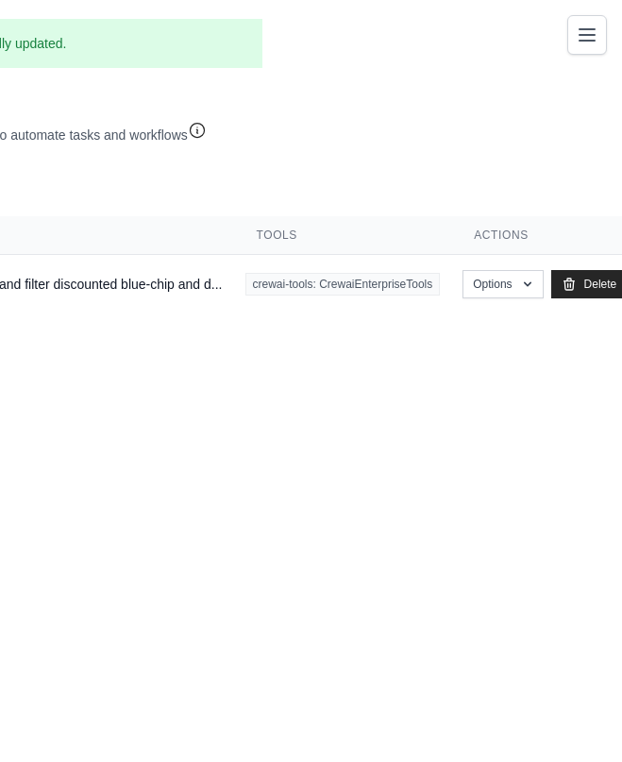
scroll to position [0, 353]
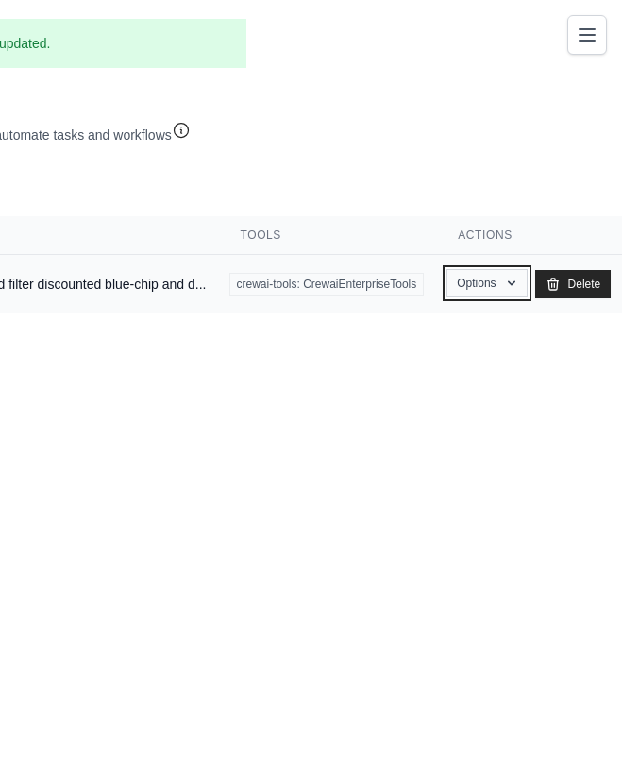
click at [517, 280] on icon "button" at bounding box center [511, 283] width 15 height 15
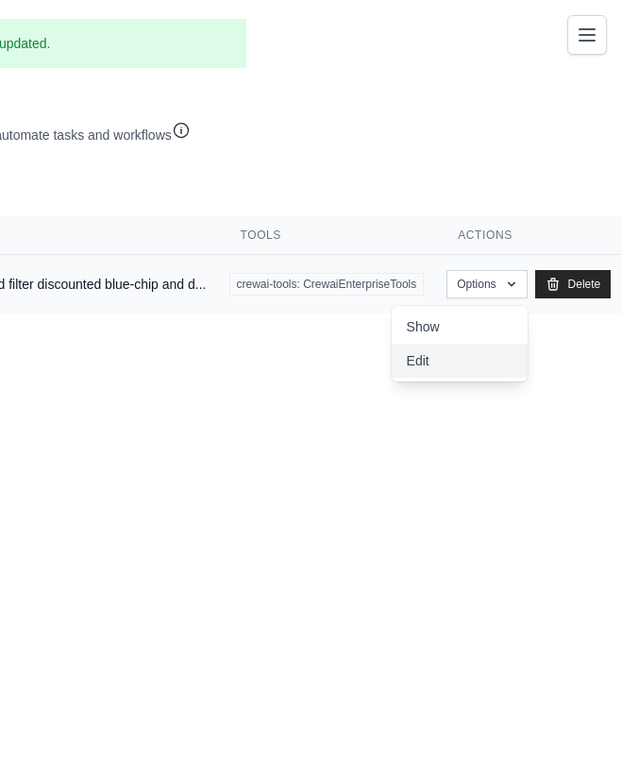
click at [453, 360] on link "Edit" at bounding box center [460, 361] width 136 height 34
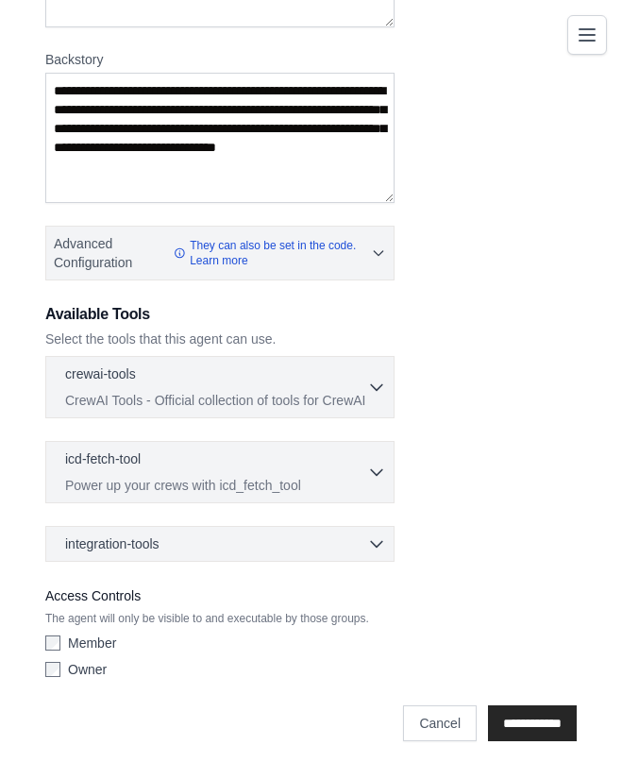
scroll to position [323, 0]
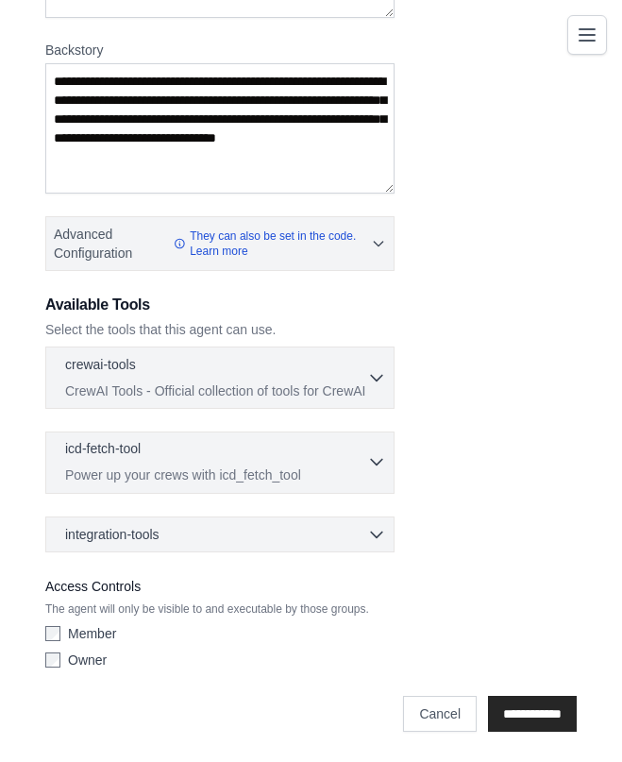
click at [377, 458] on icon "button" at bounding box center [376, 461] width 19 height 19
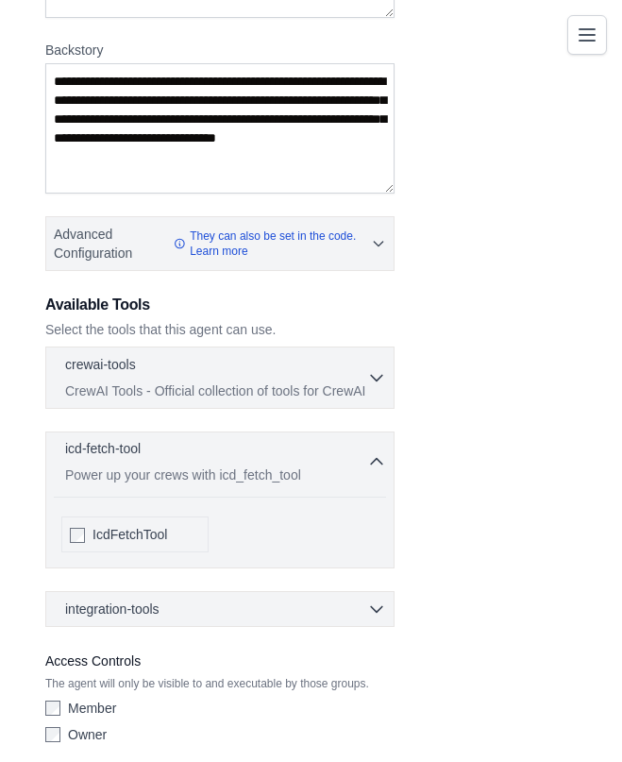
click at [375, 455] on icon "button" at bounding box center [376, 461] width 19 height 19
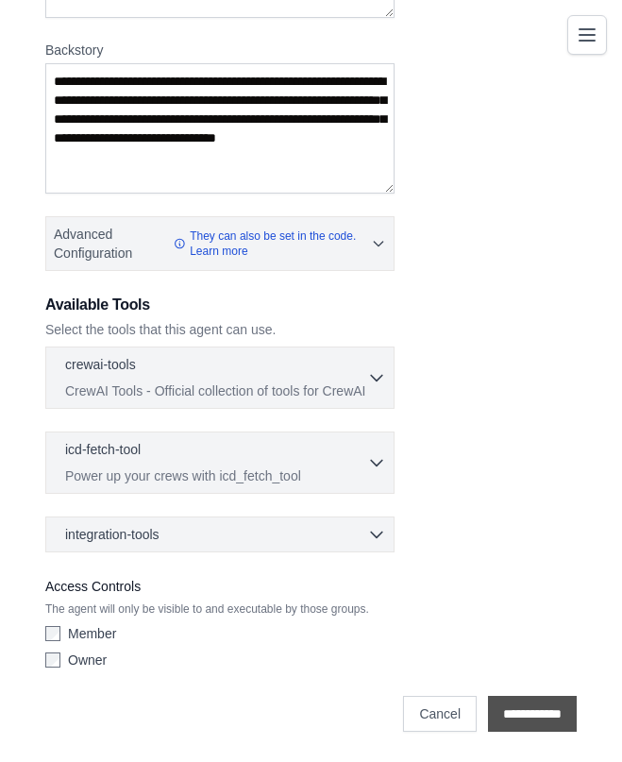
click at [529, 713] on input "**********" at bounding box center [532, 714] width 89 height 36
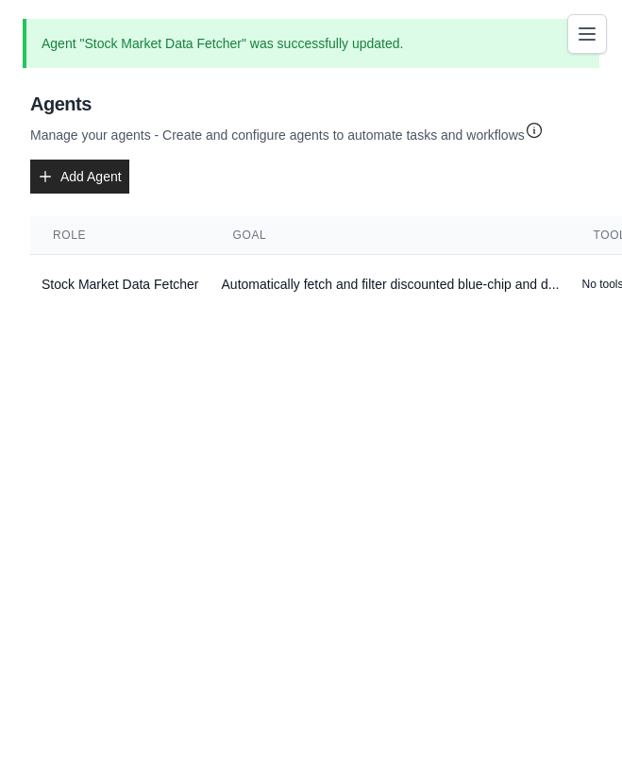
click at [584, 45] on button "Toggle navigation" at bounding box center [587, 34] width 40 height 40
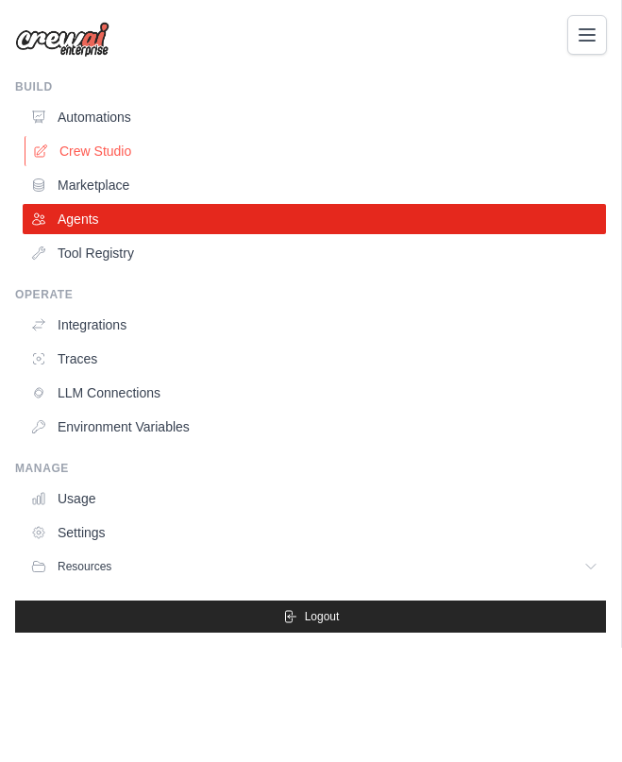
click at [109, 149] on link "Crew Studio" at bounding box center [316, 151] width 583 height 30
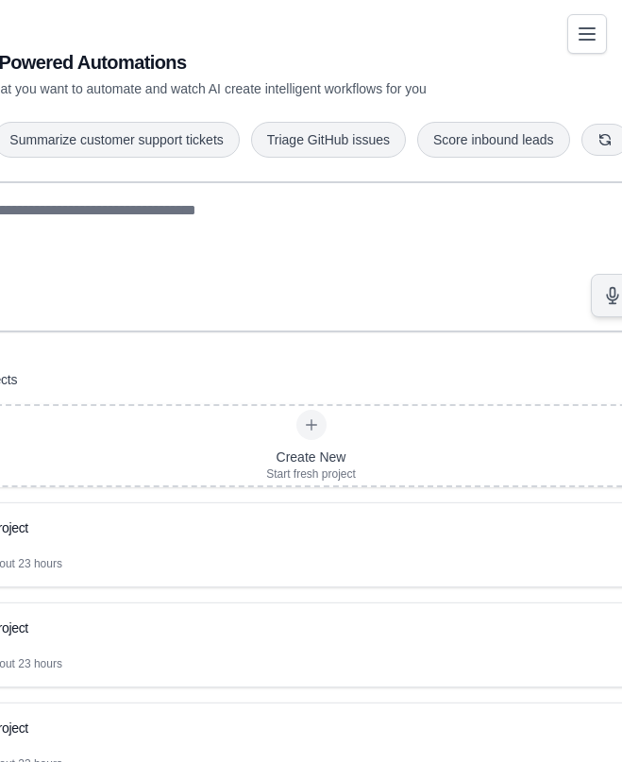
click at [576, 42] on icon "Toggle navigation" at bounding box center [587, 34] width 23 height 23
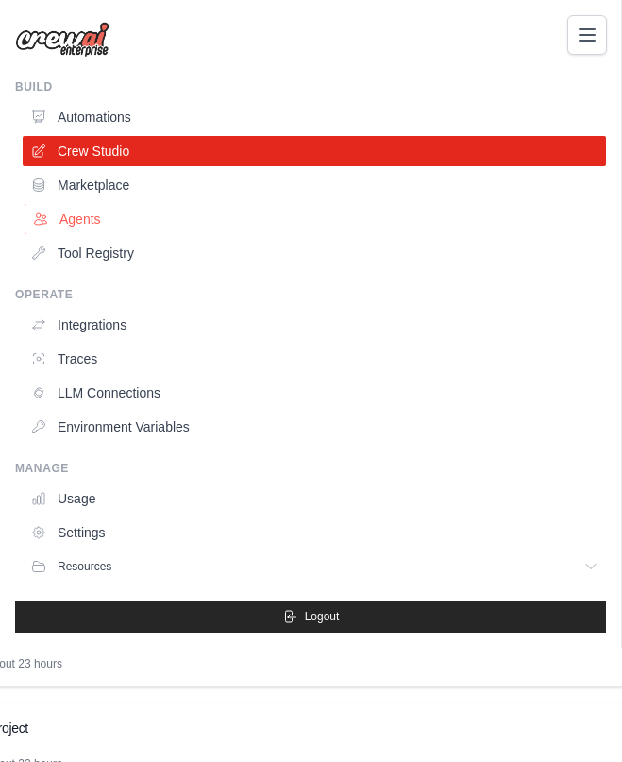
click at [85, 213] on link "Agents" at bounding box center [316, 219] width 583 height 30
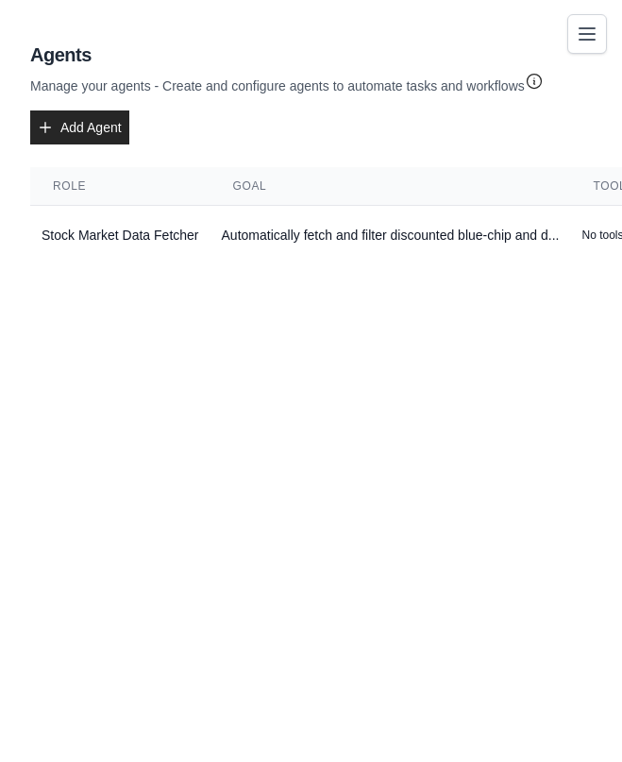
click at [580, 32] on icon "Toggle navigation" at bounding box center [587, 34] width 23 height 23
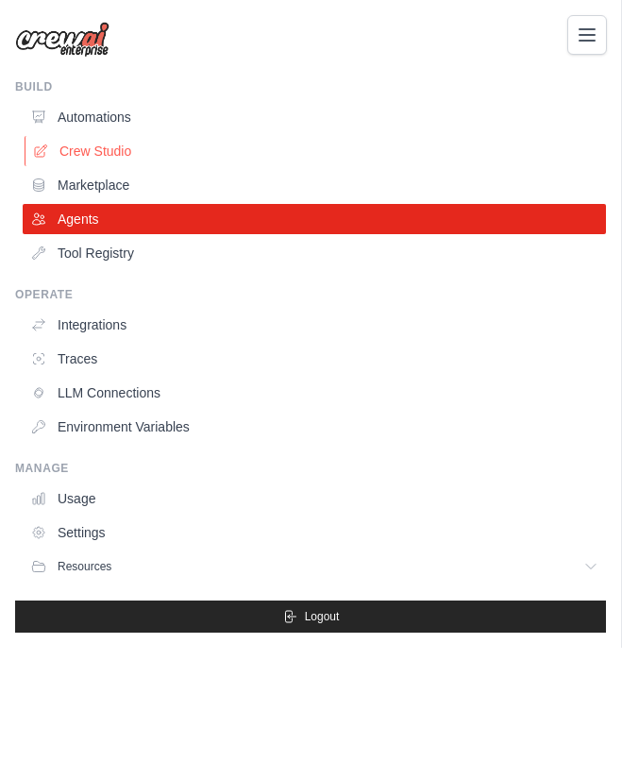
click at [106, 149] on link "Crew Studio" at bounding box center [316, 151] width 583 height 30
click at [109, 155] on link "Crew Studio" at bounding box center [316, 151] width 583 height 30
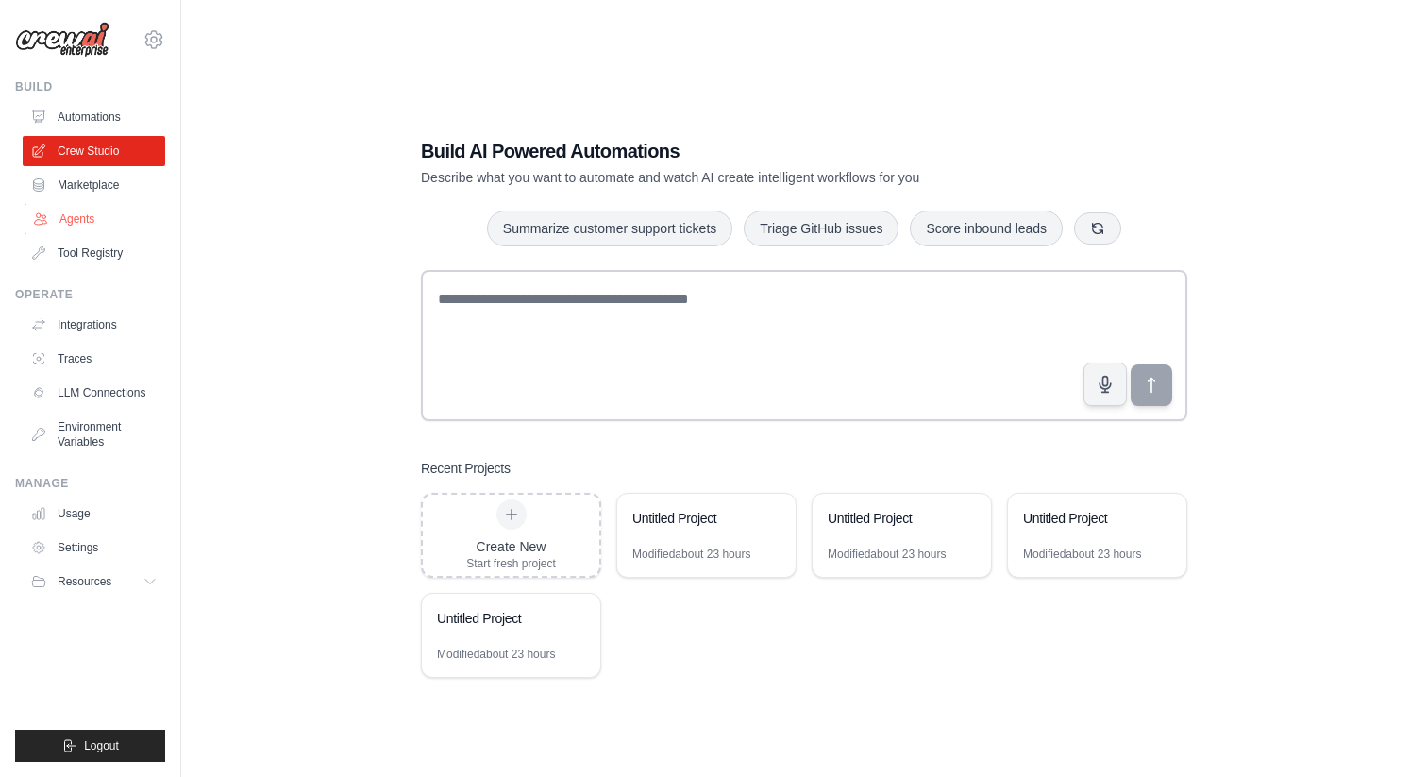
click at [78, 226] on link "Agents" at bounding box center [96, 219] width 143 height 30
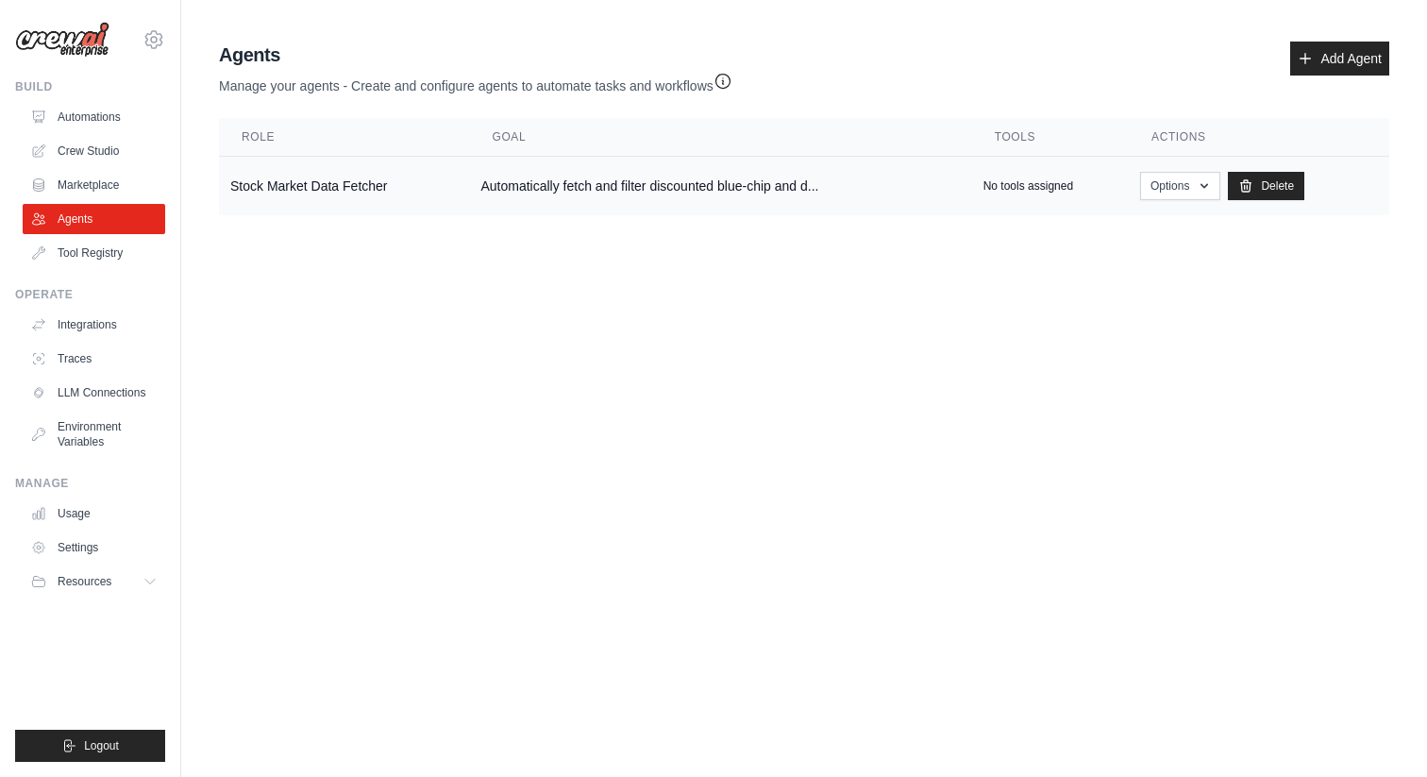
click at [243, 186] on td "Stock Market Data Fetcher" at bounding box center [344, 186] width 250 height 59
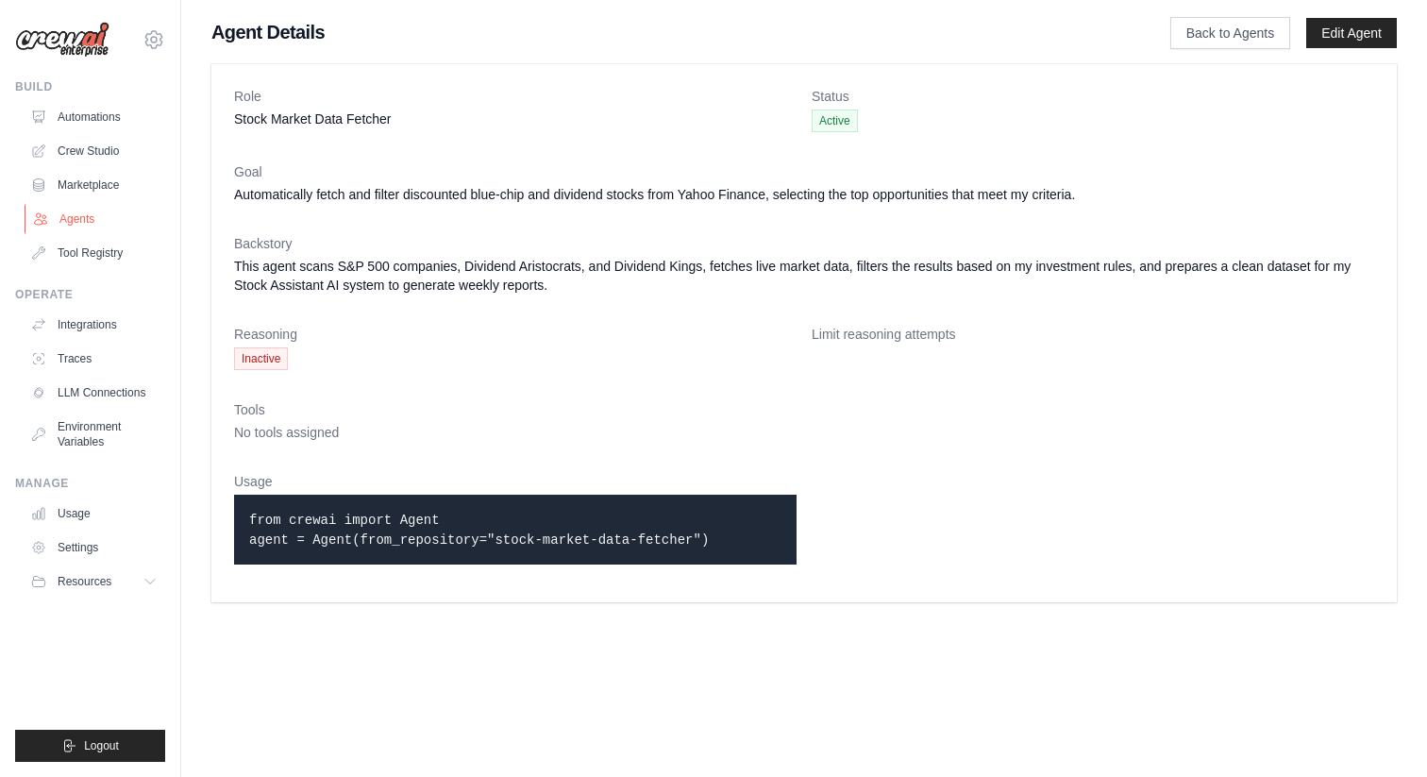
click at [86, 220] on link "Agents" at bounding box center [96, 219] width 143 height 30
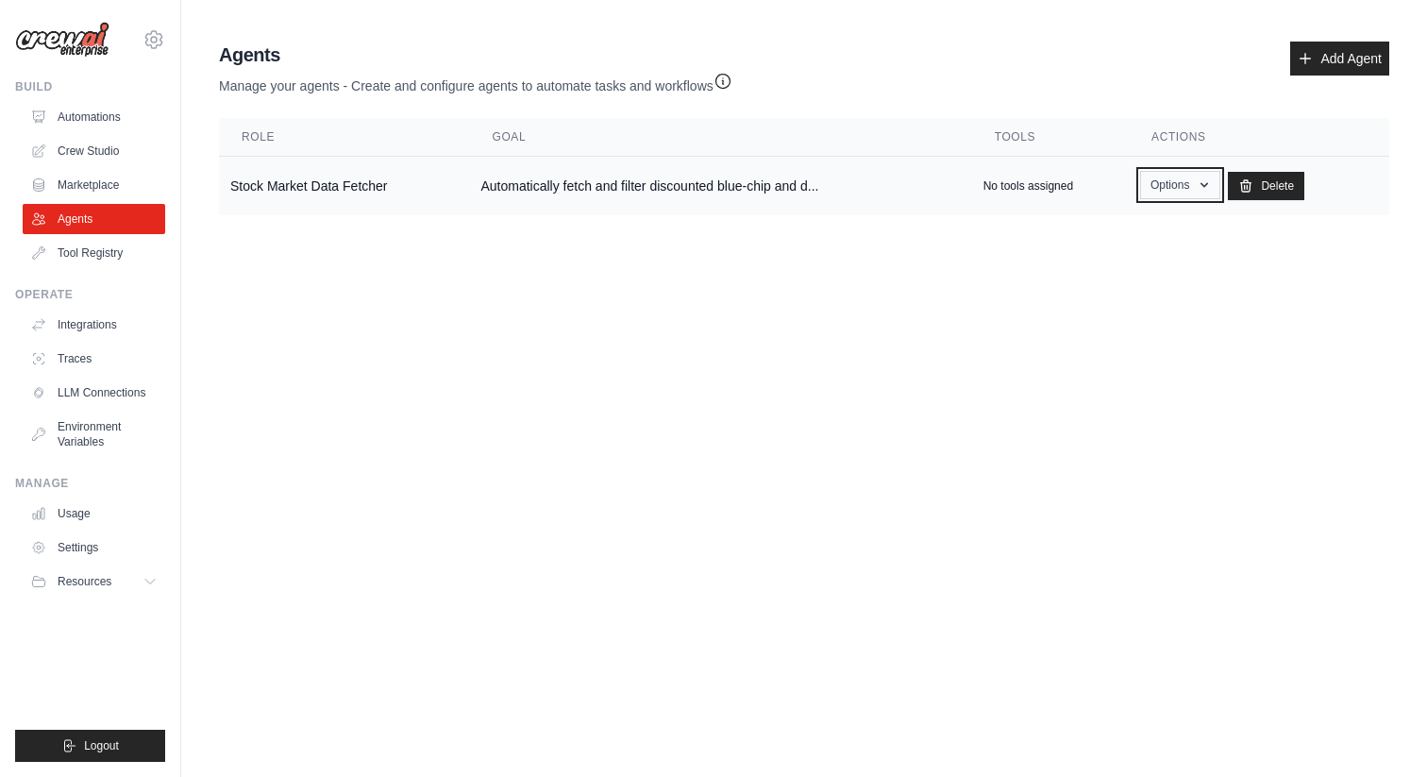
click at [1202, 191] on icon "button" at bounding box center [1204, 184] width 15 height 15
click at [1138, 275] on link "Edit" at bounding box center [1152, 262] width 136 height 34
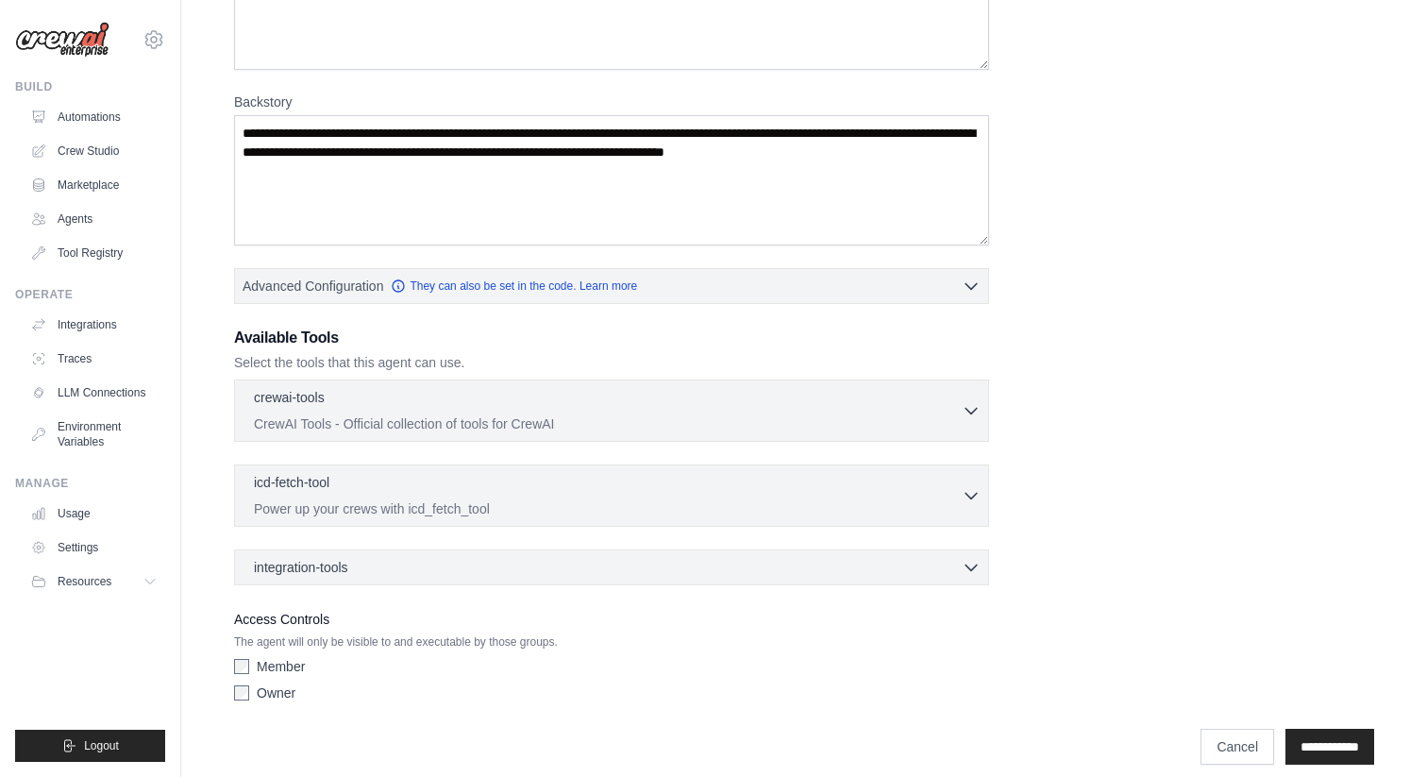
scroll to position [289, 0]
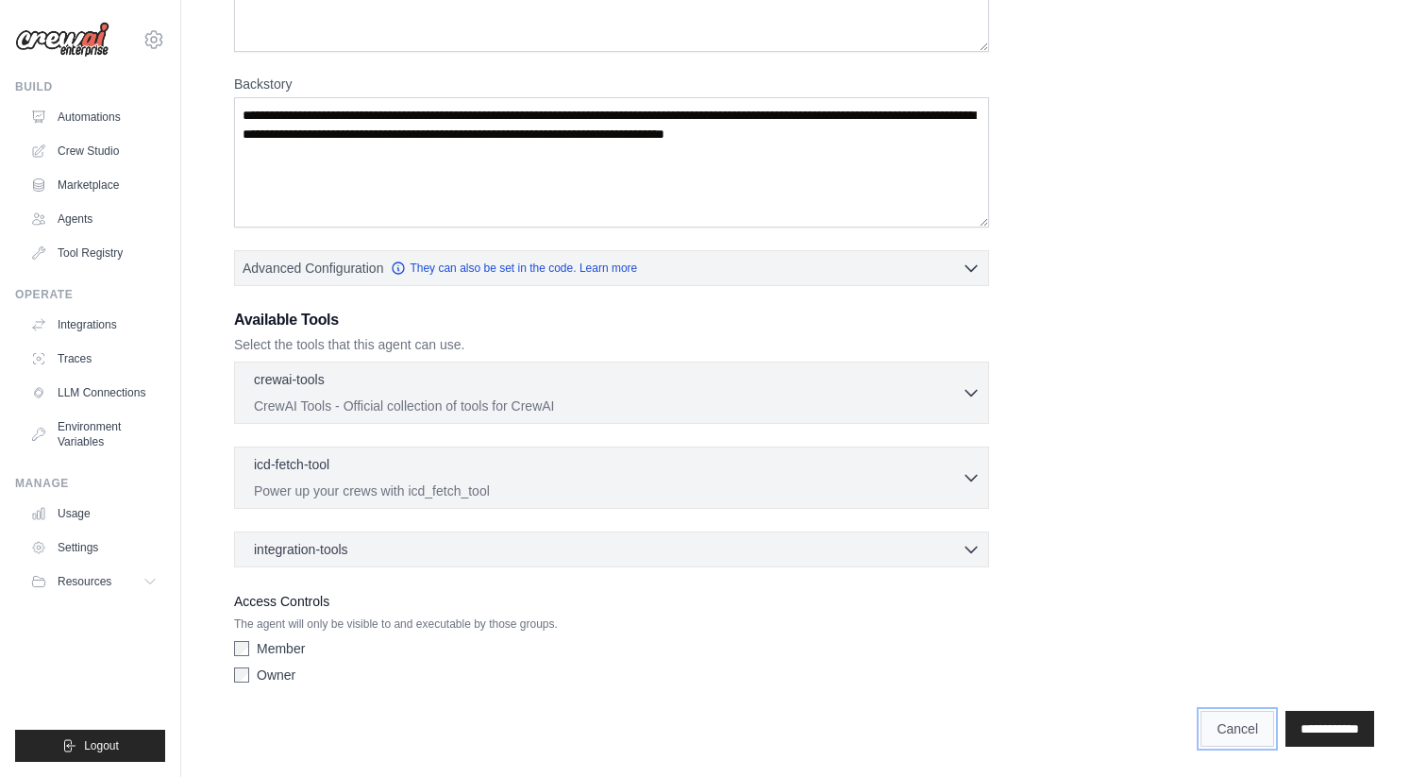
click at [1208, 725] on link "Cancel" at bounding box center [1237, 729] width 74 height 36
